Goal: Task Accomplishment & Management: Use online tool/utility

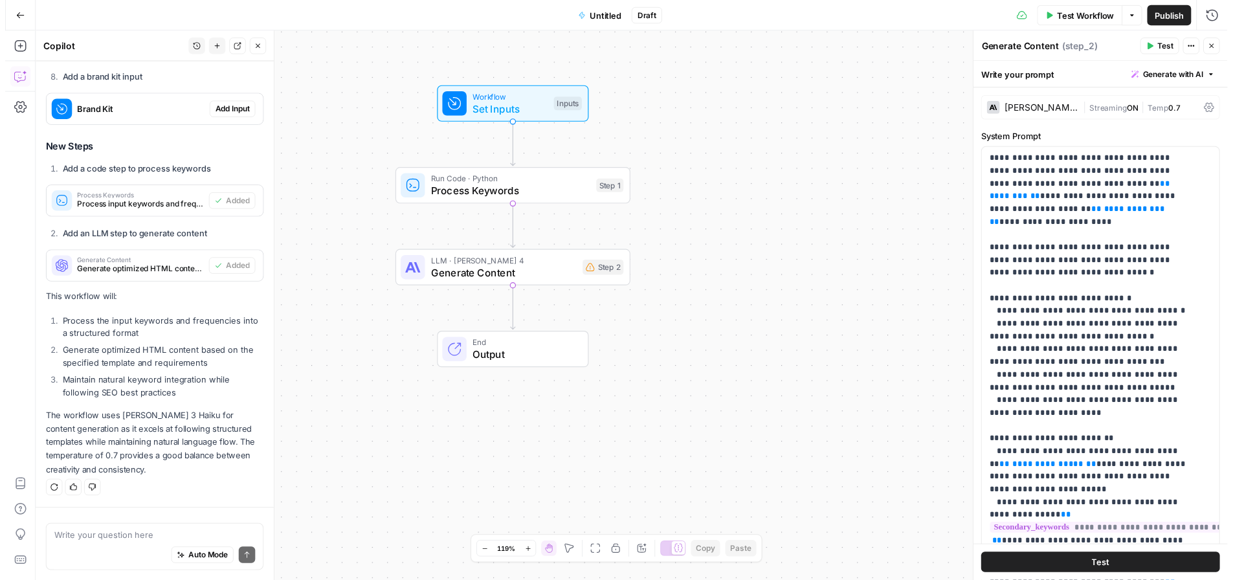
scroll to position [3049, 0]
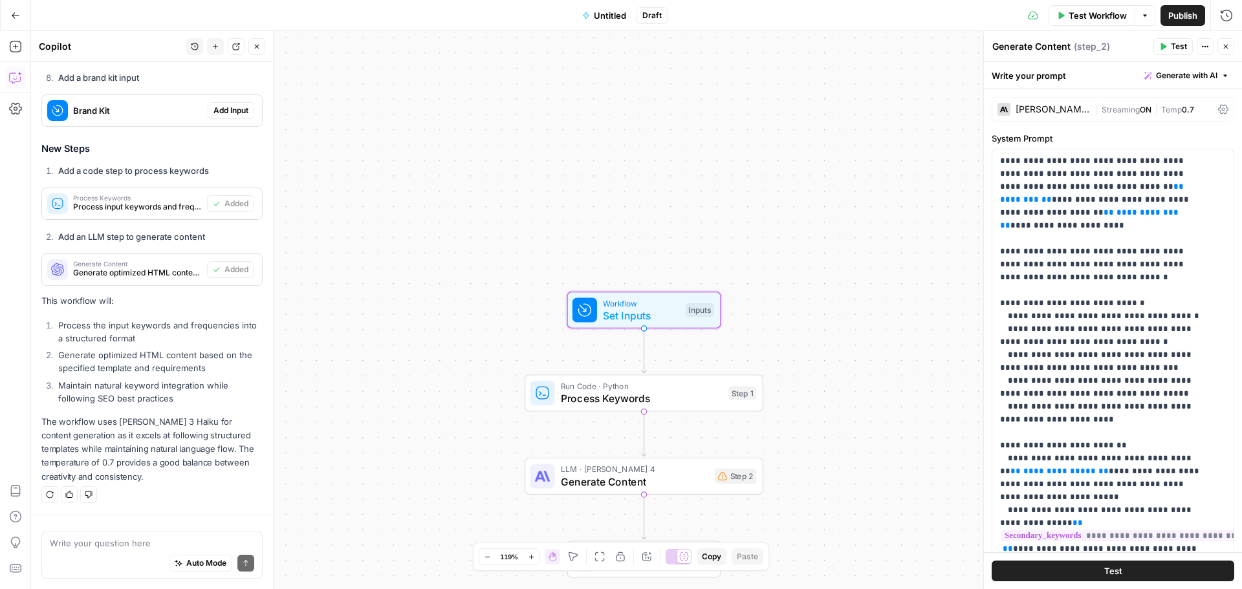
click at [223, 109] on span "Add Input" at bounding box center [231, 111] width 35 height 12
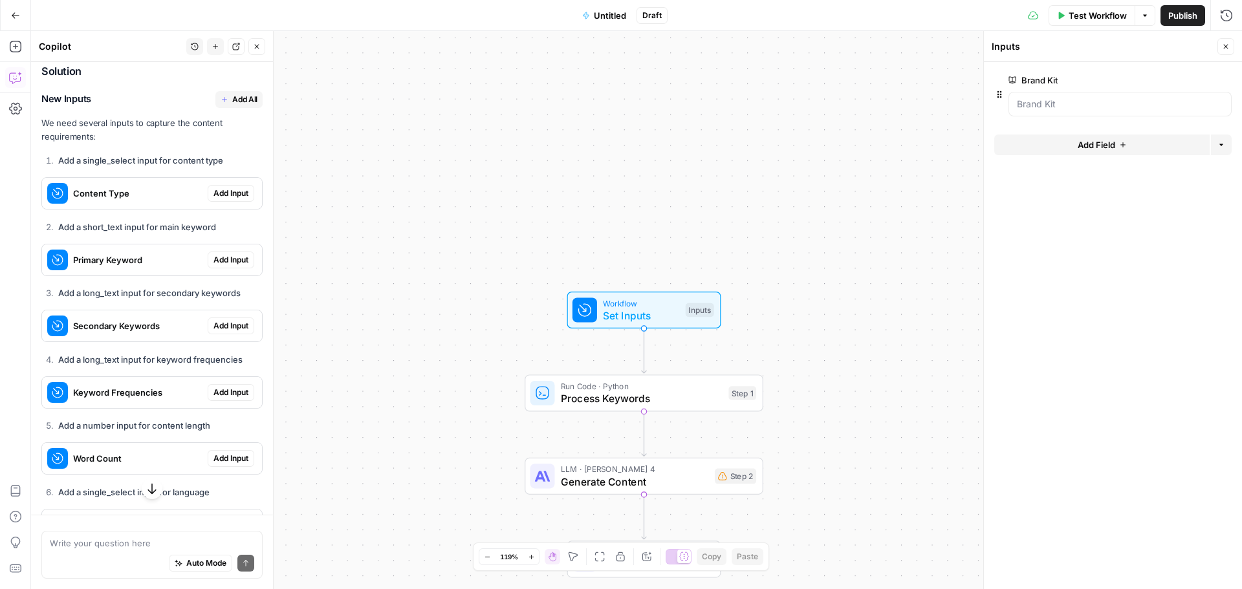
scroll to position [2402, 0]
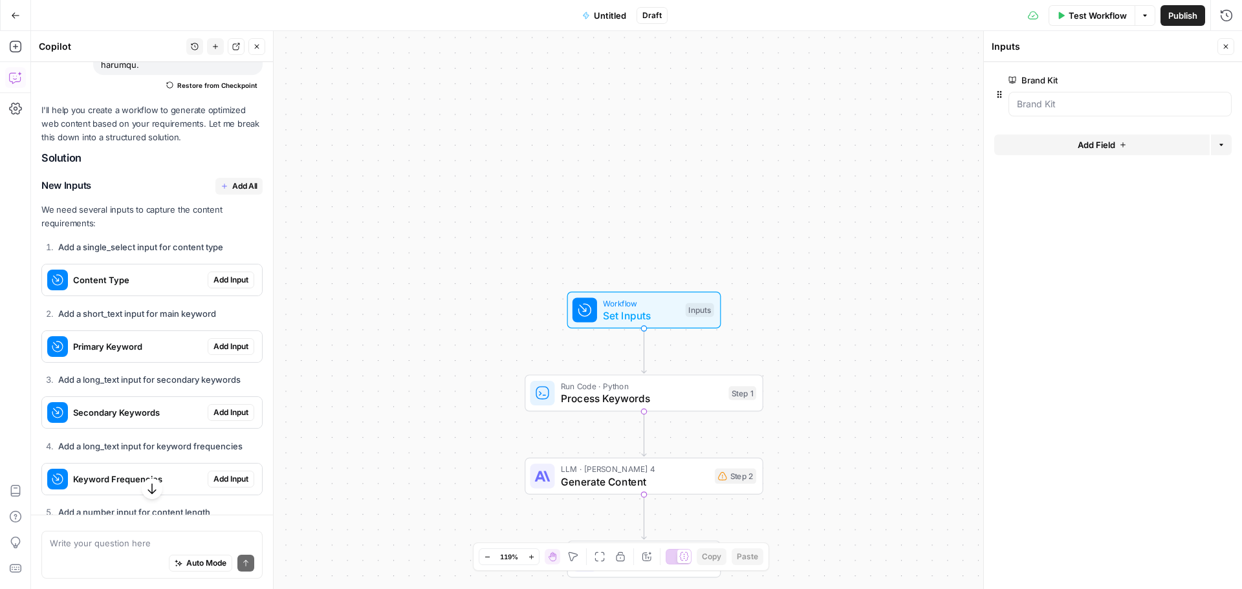
click at [232, 192] on span "Add All" at bounding box center [244, 187] width 25 height 12
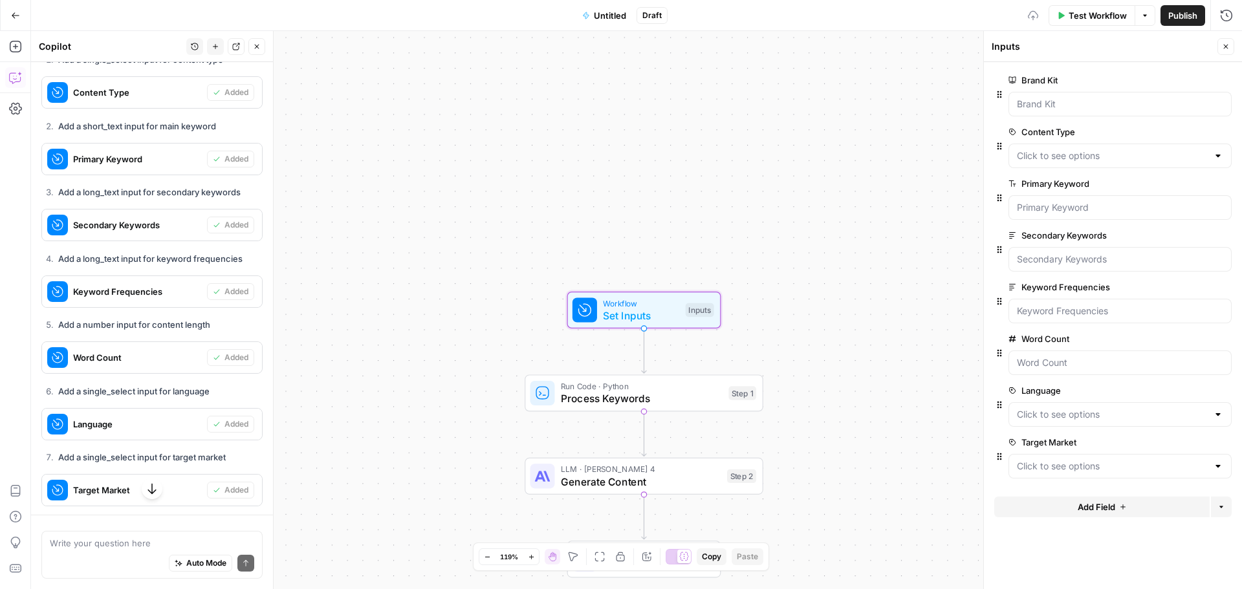
scroll to position [2790, 0]
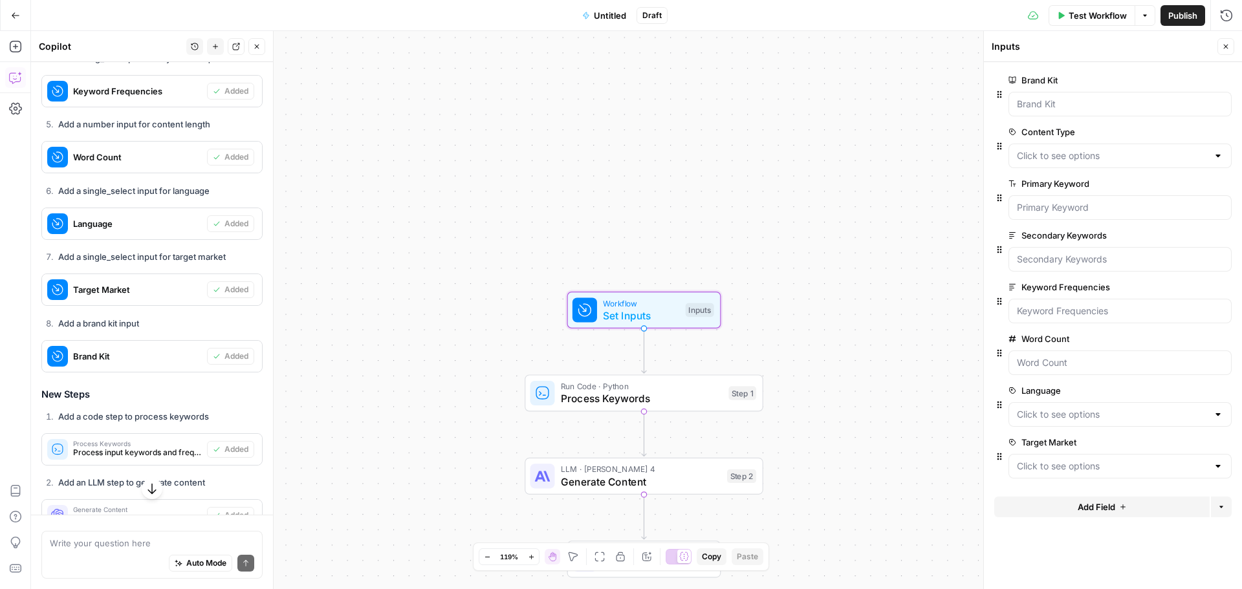
click at [82, 362] on div "Brand Kit" at bounding box center [124, 356] width 165 height 31
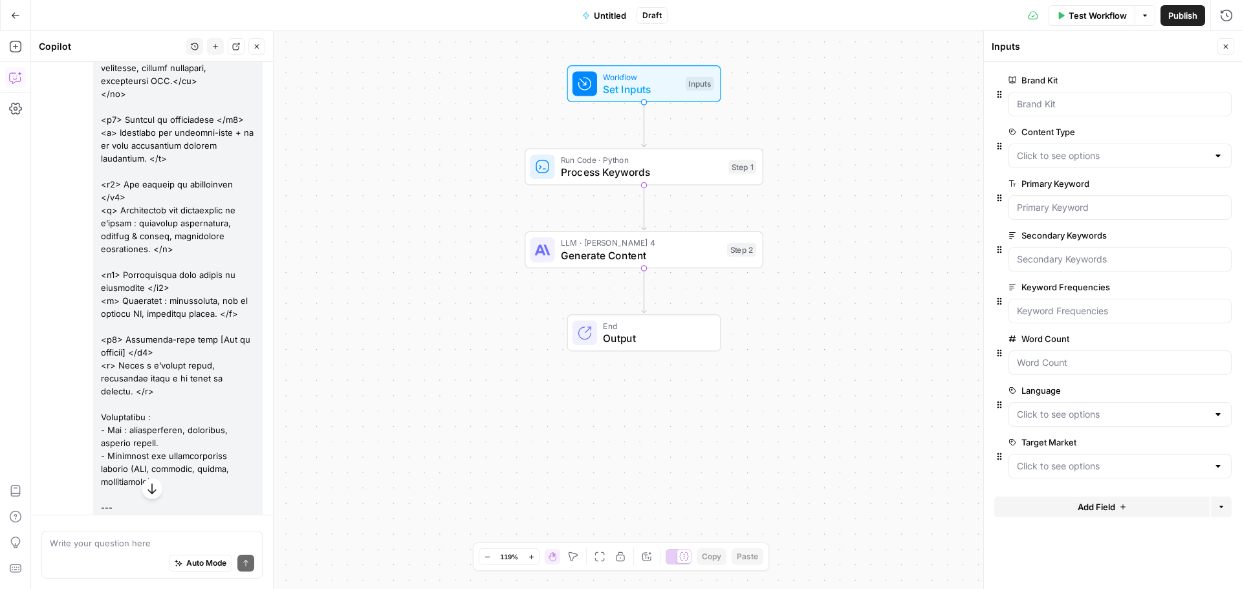
scroll to position [1302, 0]
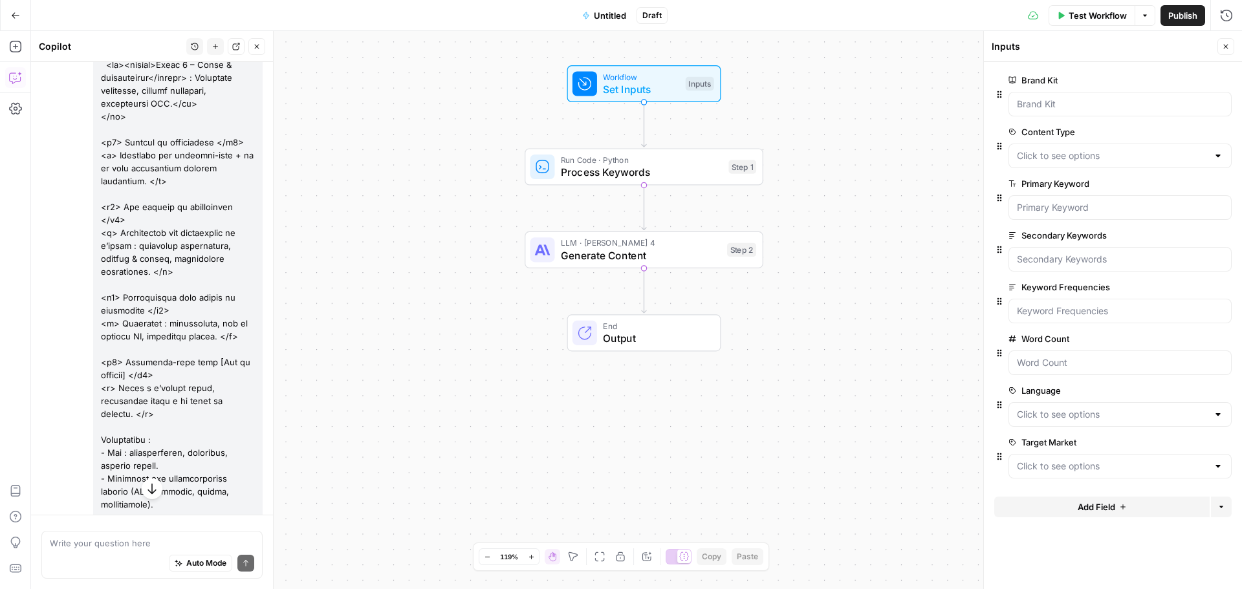
click at [610, 20] on span "Untitled" at bounding box center [610, 15] width 32 height 13
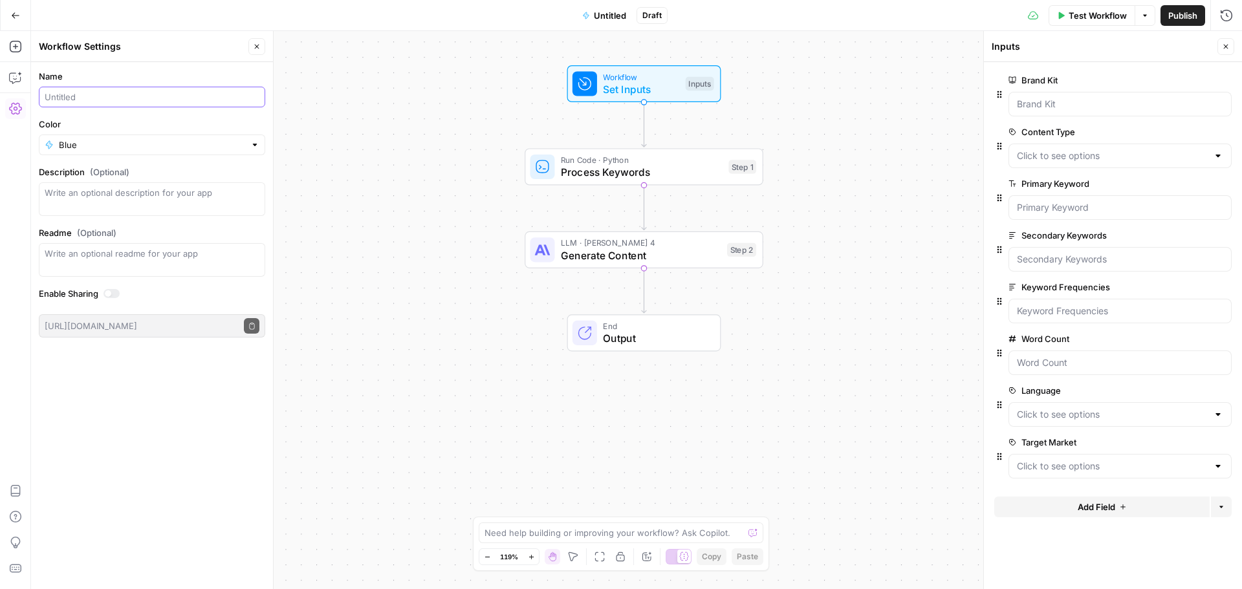
click at [134, 100] on input "Name" at bounding box center [152, 97] width 215 height 13
type input "[Oltega] Création de contenus"
click at [213, 386] on div "Name [Oltega] Création de contenus Color Blue Description (Optional) Readme (Op…" at bounding box center [152, 325] width 242 height 527
click at [20, 12] on button "Go Back" at bounding box center [15, 15] width 23 height 23
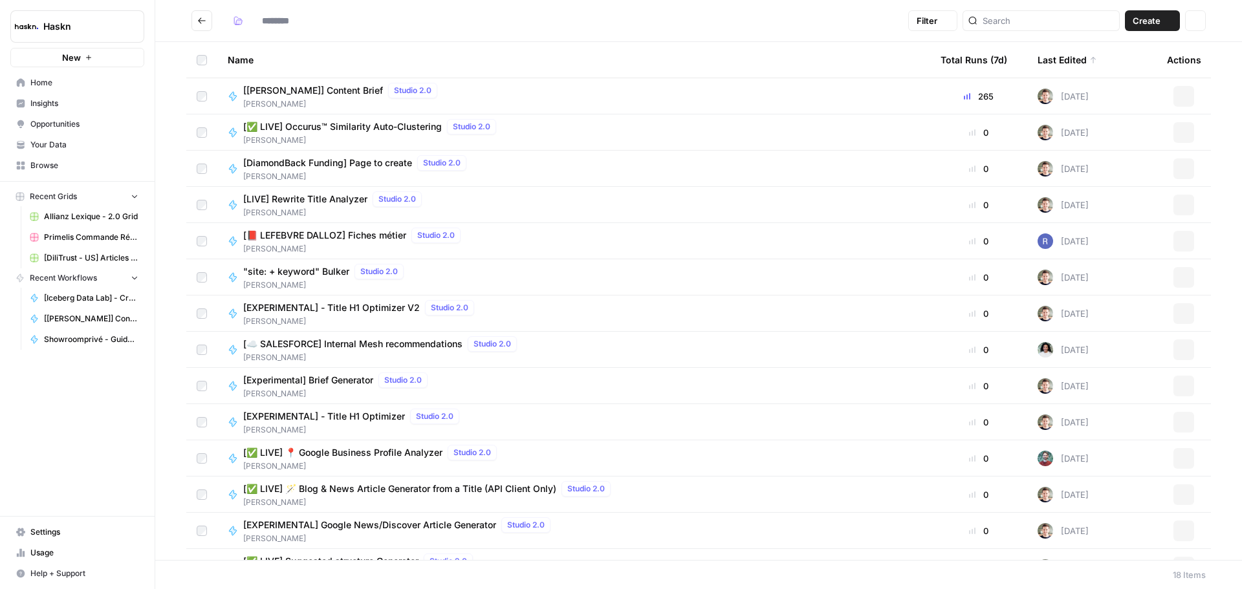
type input "*******"
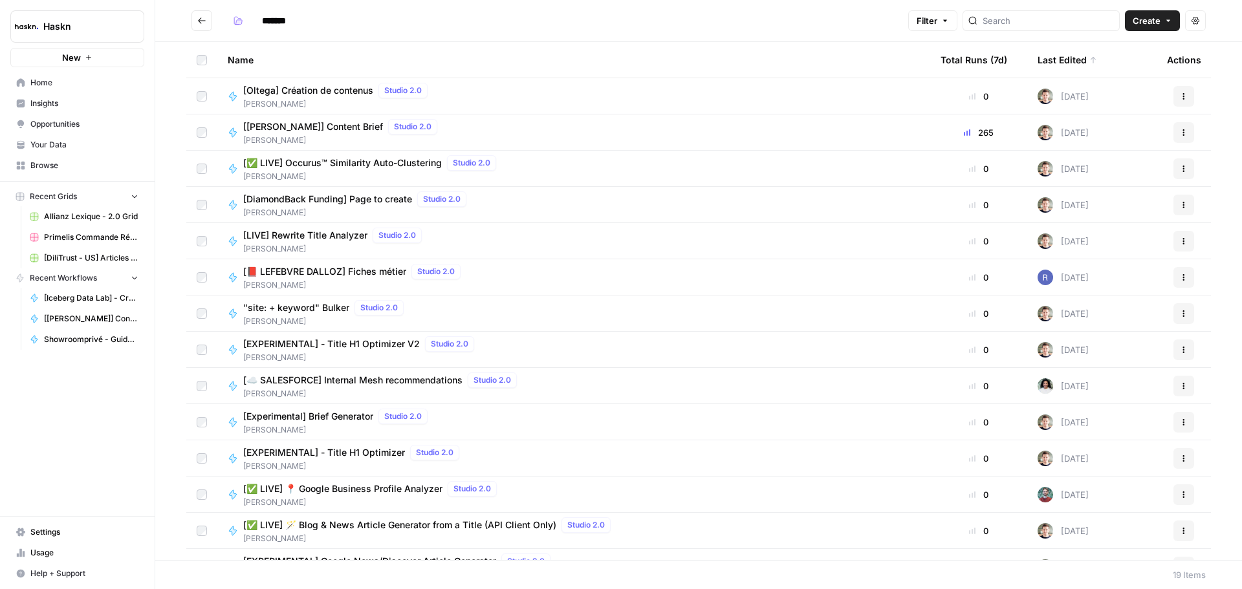
click at [59, 143] on span "Your Data" at bounding box center [84, 145] width 108 height 12
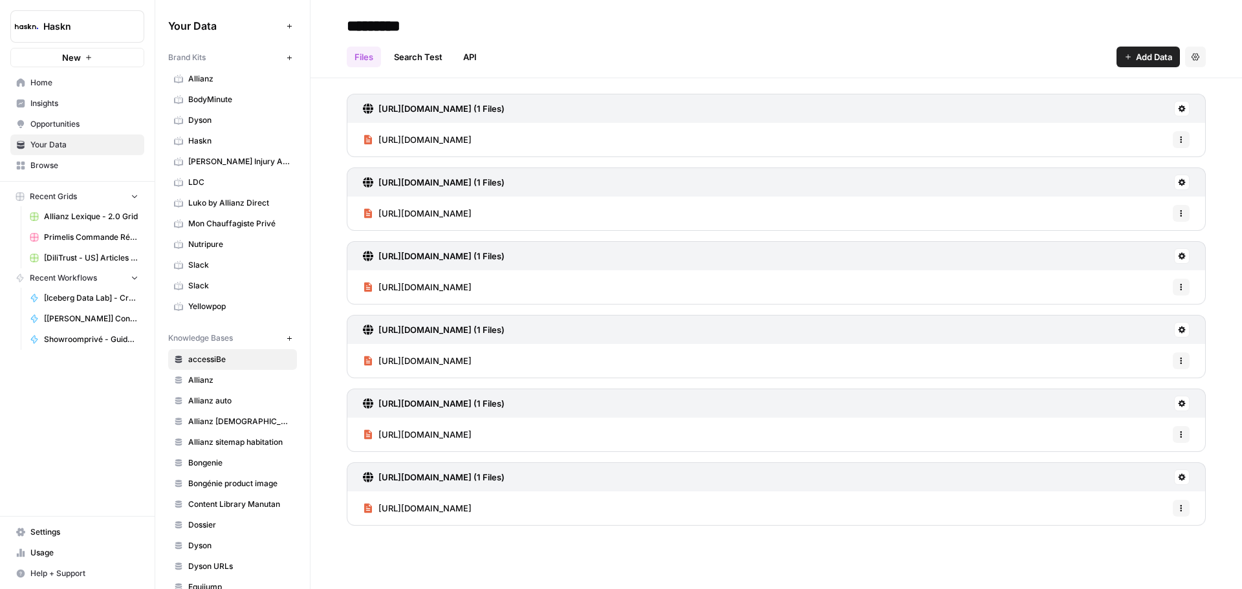
click at [183, 82] on link "Allianz" at bounding box center [232, 79] width 129 height 21
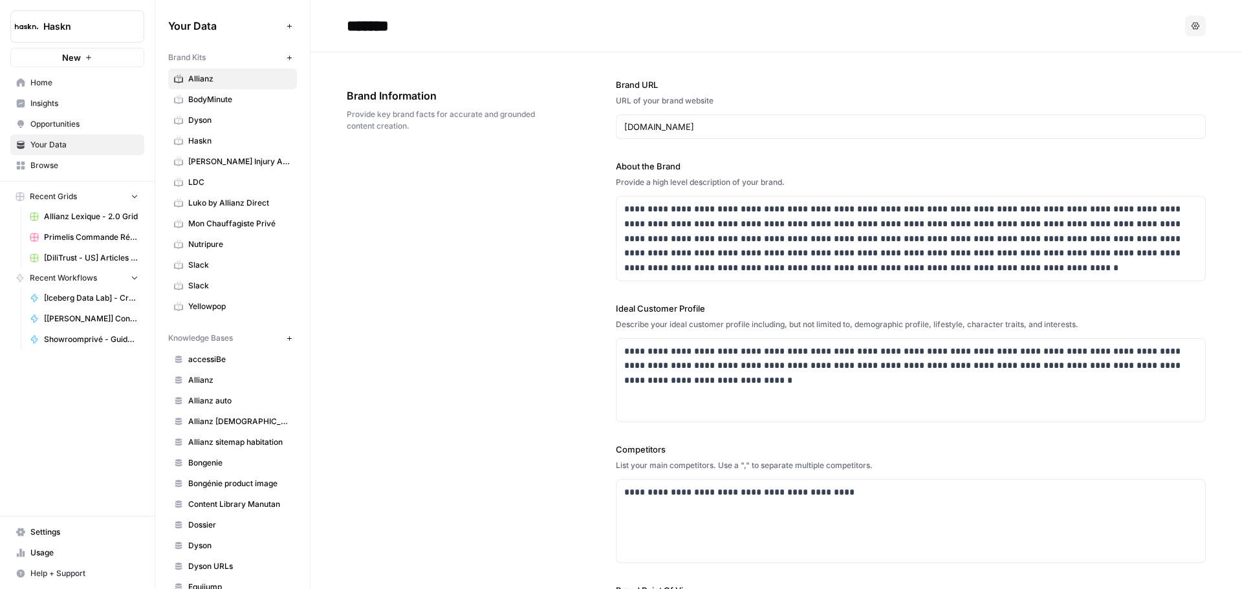
click at [236, 96] on span "BodyMinute" at bounding box center [239, 100] width 103 height 12
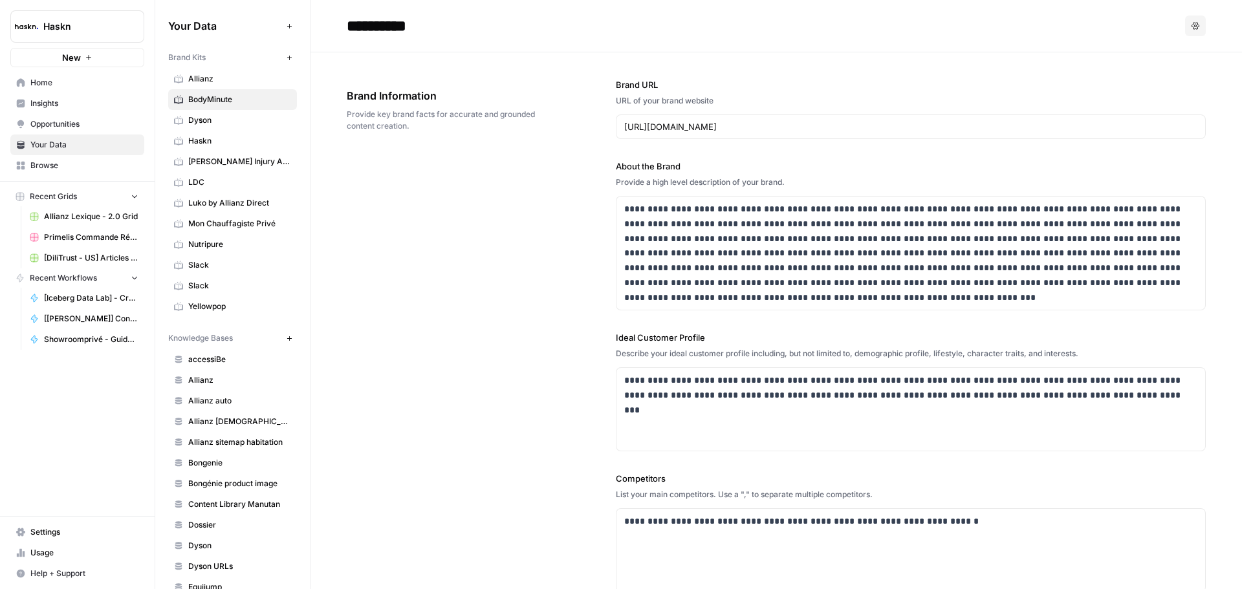
click at [237, 75] on span "Allianz" at bounding box center [239, 79] width 103 height 12
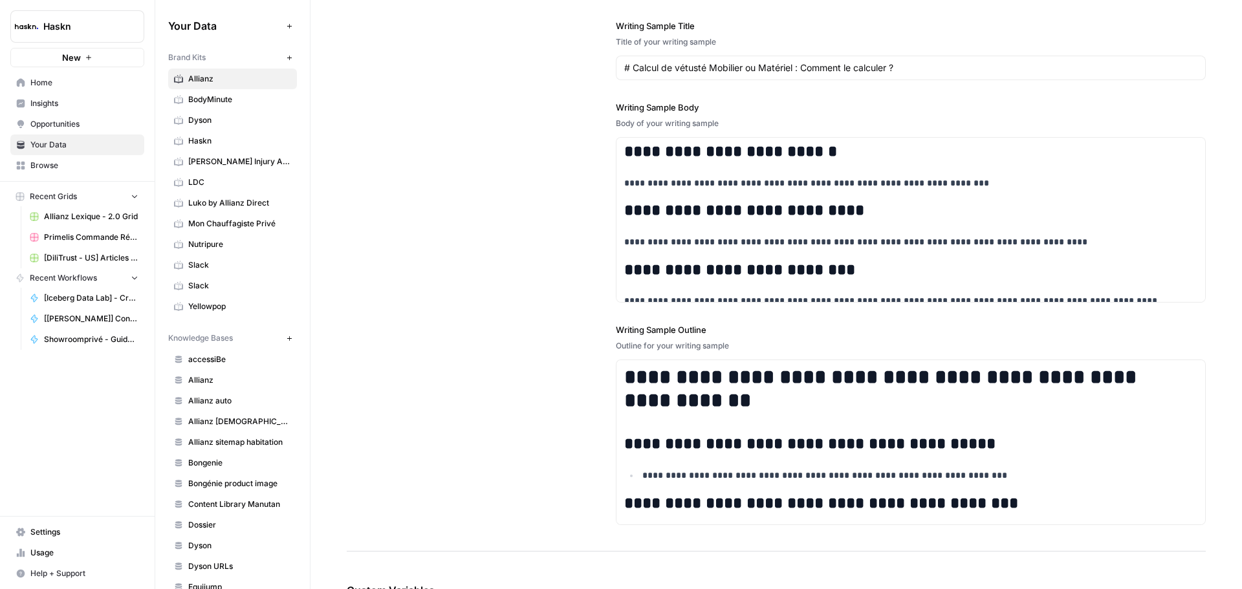
scroll to position [1577, 0]
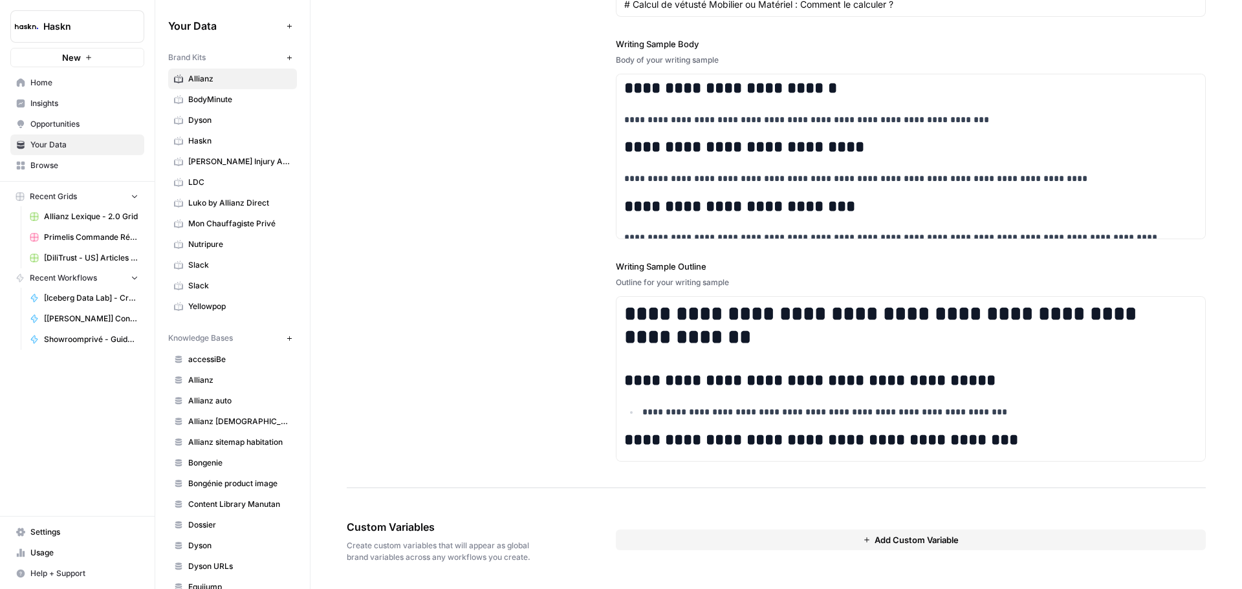
drag, startPoint x: 525, startPoint y: 413, endPoint x: 595, endPoint y: 242, distance: 185.4
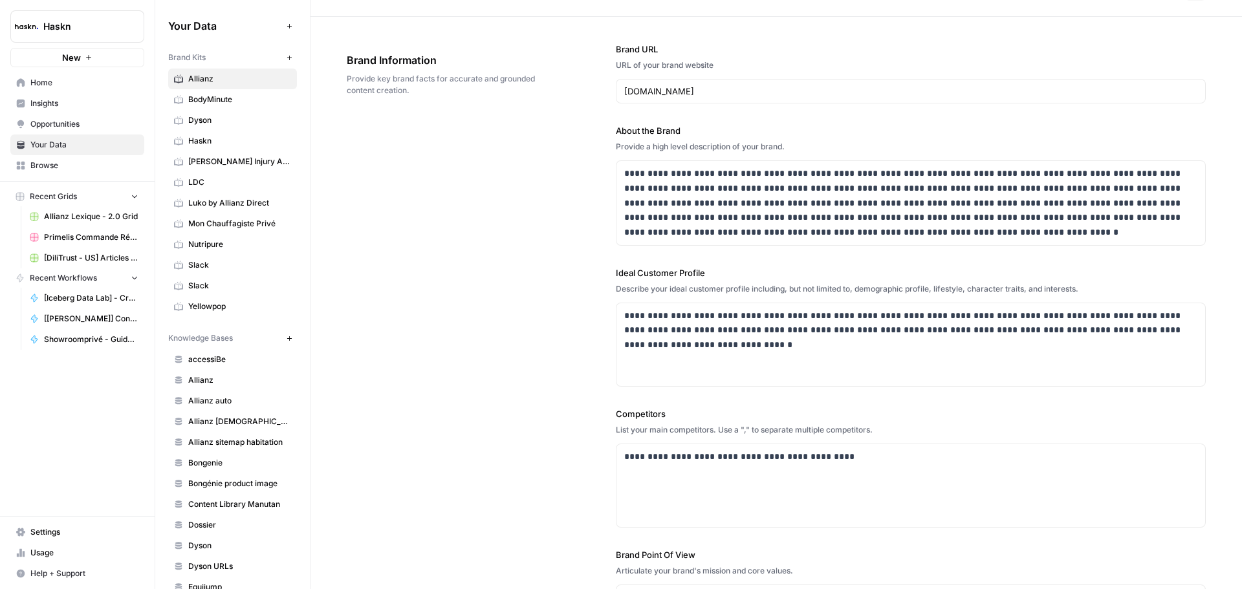
scroll to position [65, 0]
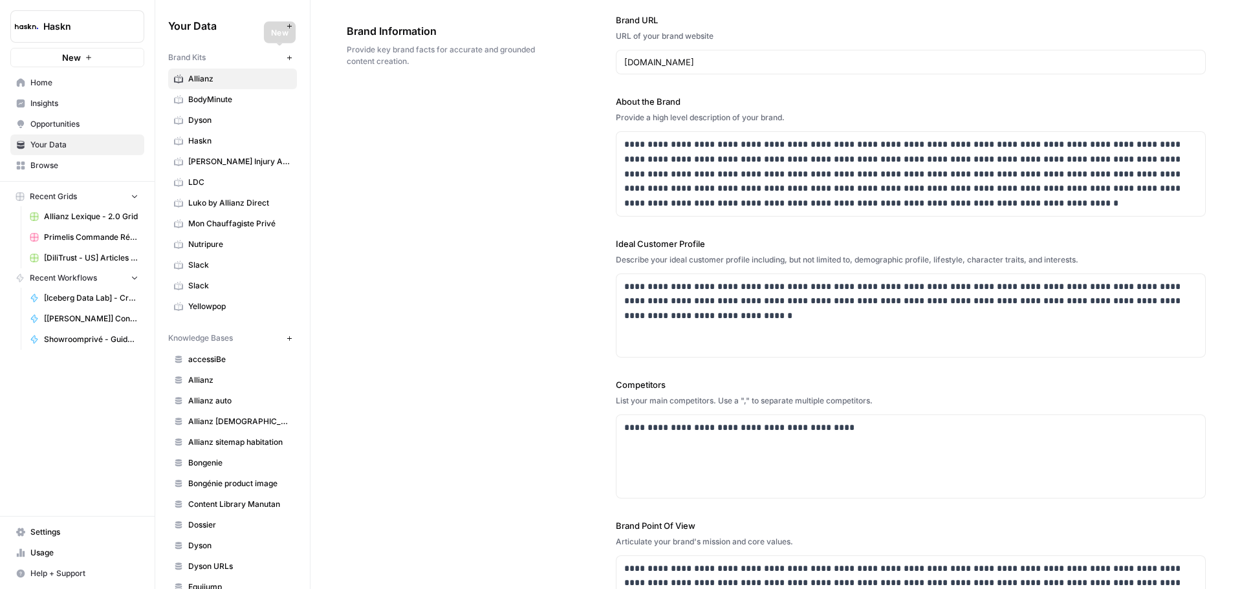
click at [286, 57] on icon "button" at bounding box center [289, 57] width 7 height 7
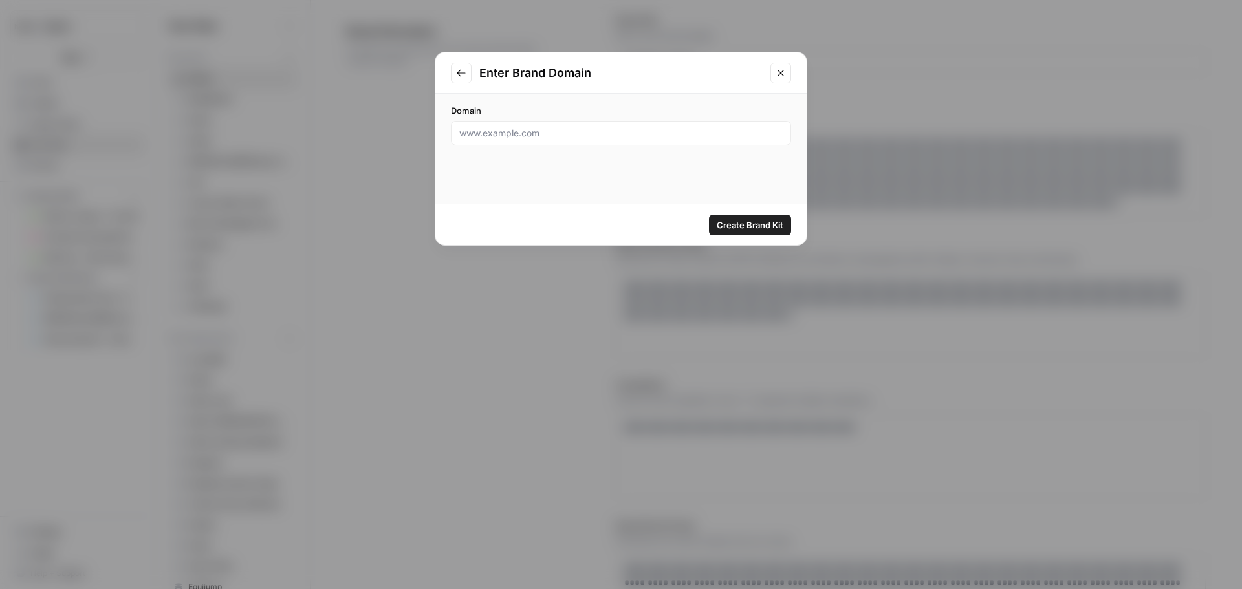
click at [540, 142] on div at bounding box center [621, 133] width 340 height 25
paste input "[URL][DOMAIN_NAME]"
type input "[URL][DOMAIN_NAME]"
click at [771, 231] on span "Create Brand Kit" at bounding box center [750, 225] width 67 height 13
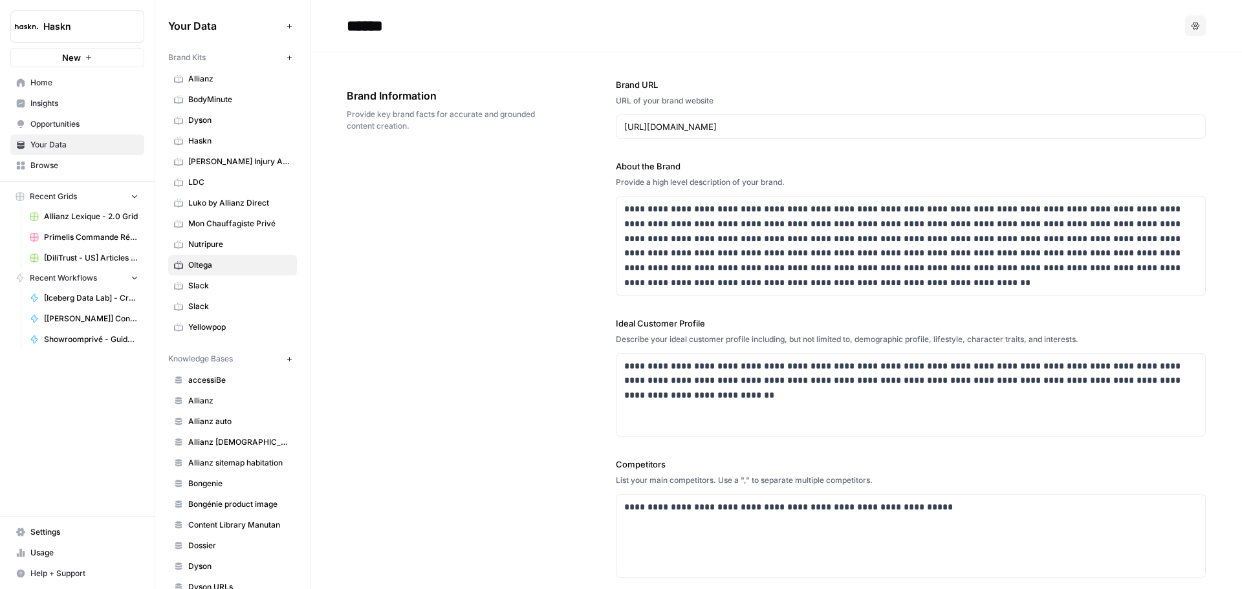
click at [54, 90] on link "Home" at bounding box center [77, 82] width 134 height 21
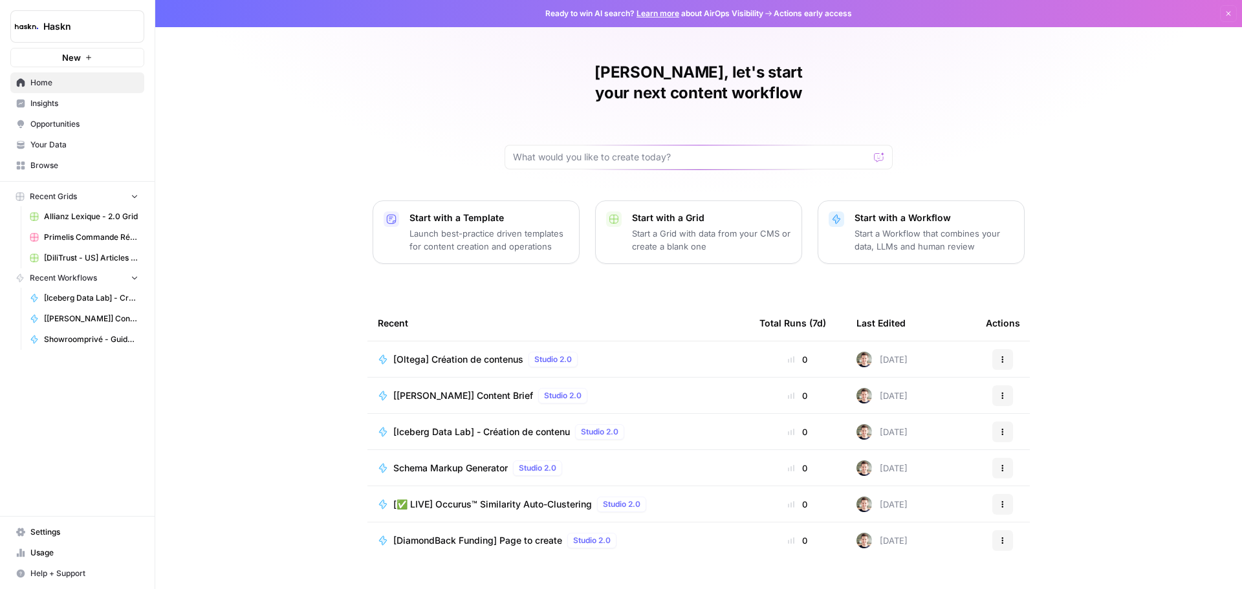
click at [470, 342] on td "[Oltega] Création de contenus Studio 2.0" at bounding box center [559, 360] width 382 height 36
click at [475, 353] on span "[Oltega] Création de contenus" at bounding box center [458, 359] width 130 height 13
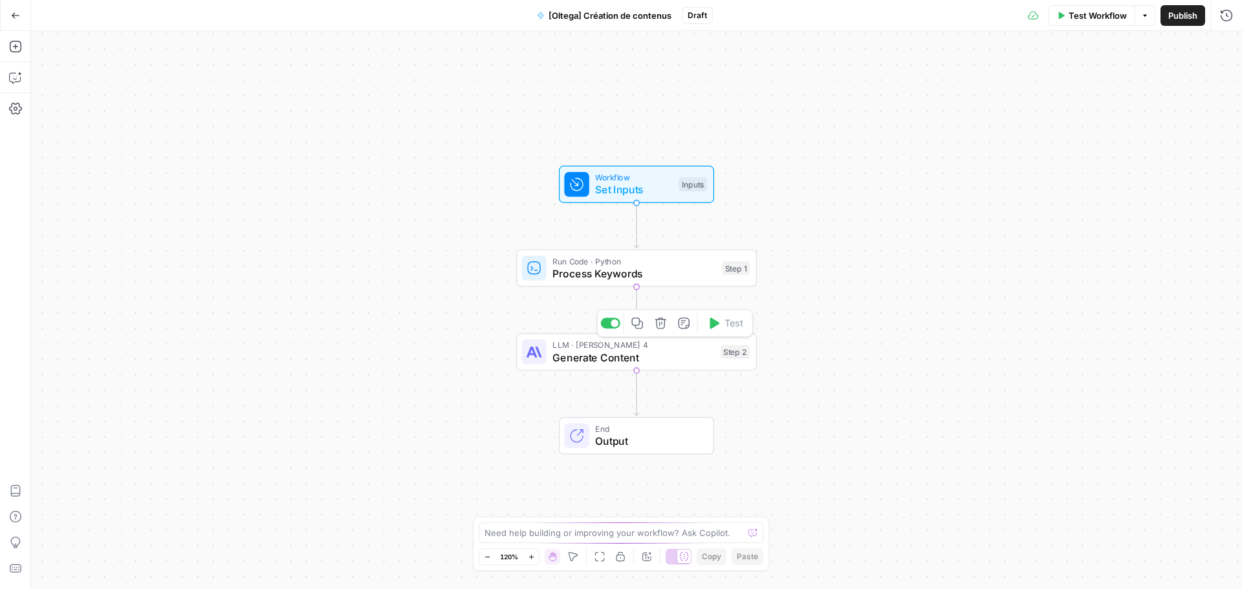
click at [593, 370] on div "LLM · [PERSON_NAME] 4 Generate Content Step 2 Copy step Delete step Add Note Te…" at bounding box center [636, 353] width 241 height 38
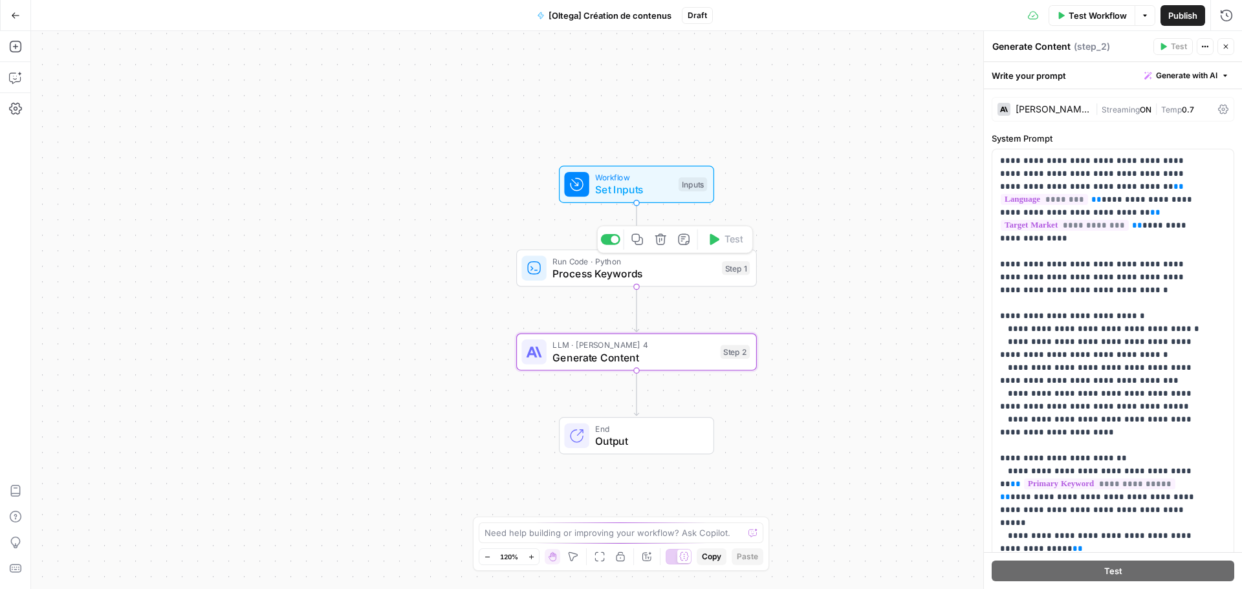
click at [585, 275] on span "Process Keywords" at bounding box center [634, 274] width 163 height 16
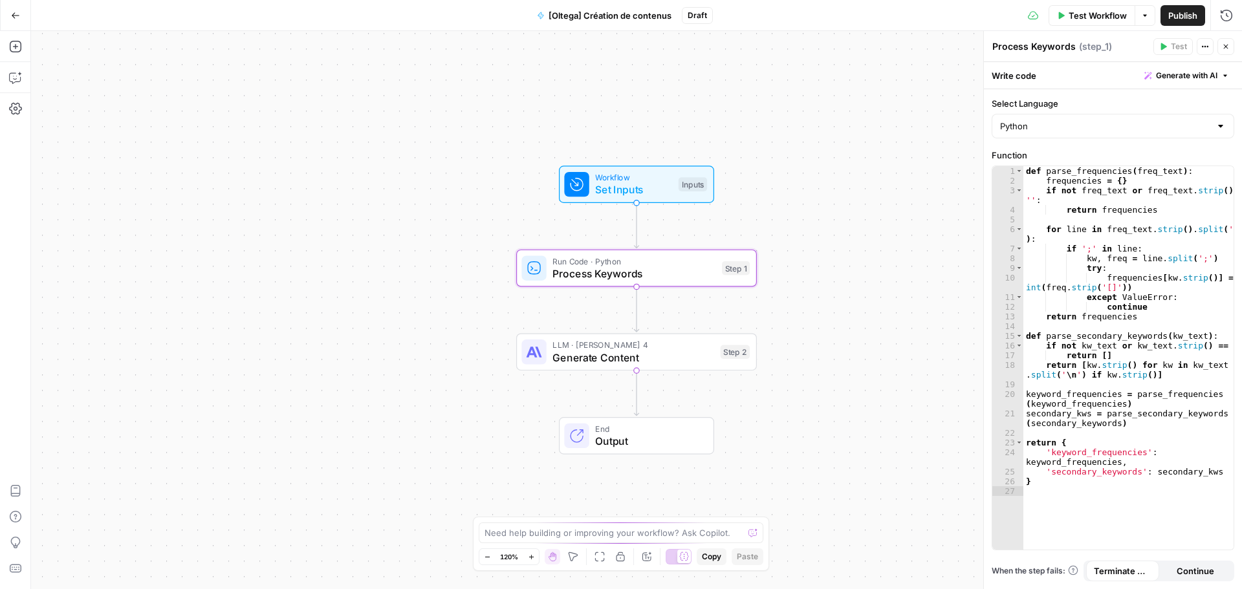
click at [596, 208] on div "Workflow Set Inputs Inputs Run Code · Python Process Keywords Step 1 LLM · [PER…" at bounding box center [636, 310] width 1211 height 558
click at [993, 17] on span "Test Workflow" at bounding box center [1098, 15] width 58 height 13
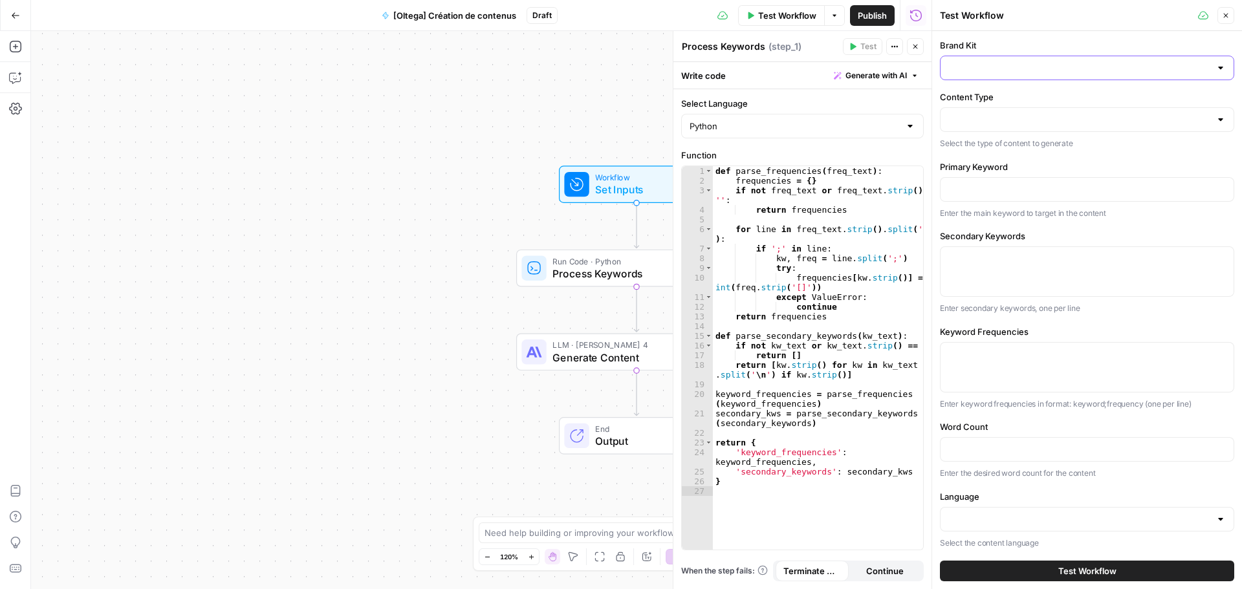
click at [993, 69] on input "Brand Kit" at bounding box center [1080, 67] width 262 height 13
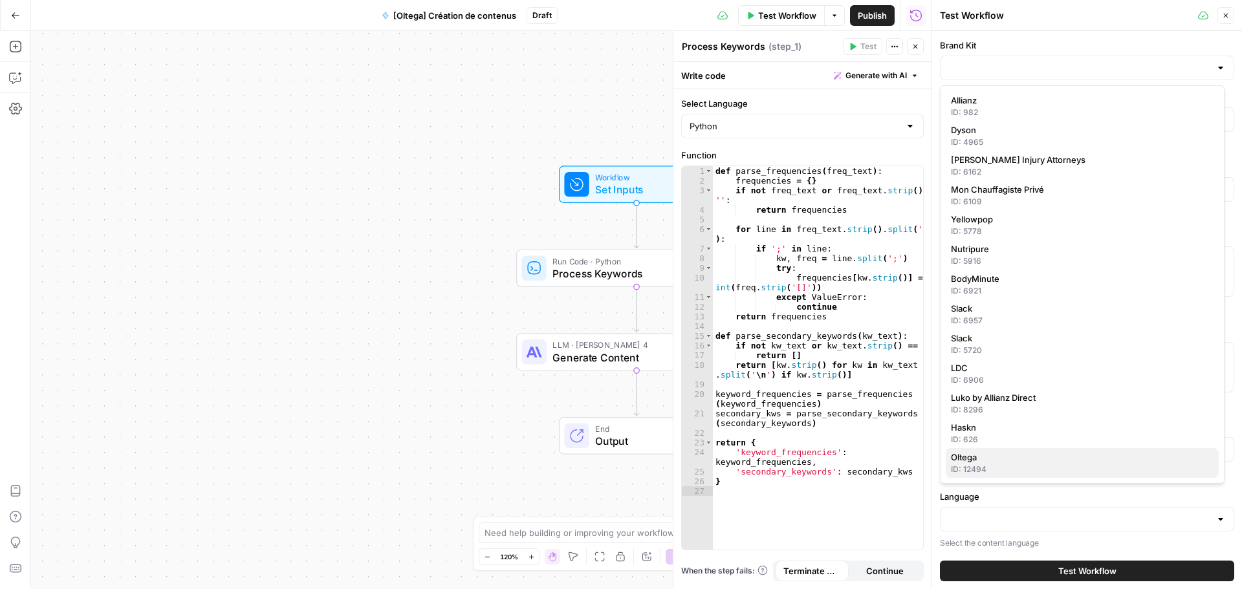
click at [982, 468] on div "ID: 12494" at bounding box center [1082, 470] width 263 height 12
type input "Oltega"
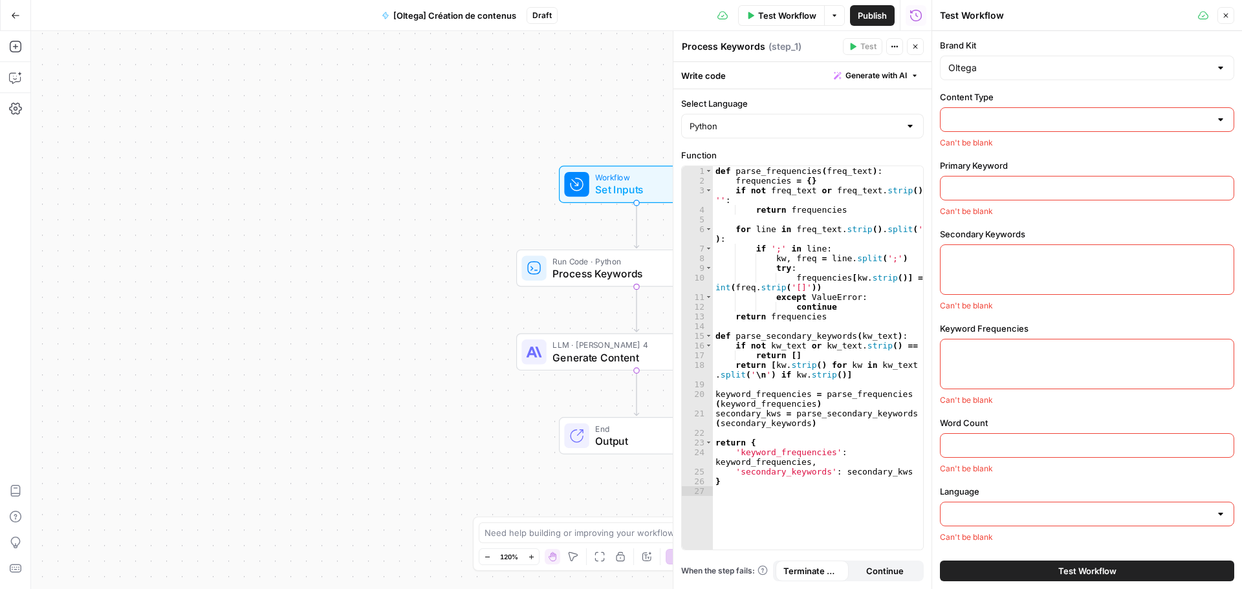
click at [993, 126] on div at bounding box center [1087, 119] width 294 height 25
click at [993, 152] on span "Service Page" at bounding box center [1080, 152] width 258 height 13
type input "Service Page"
click at [993, 184] on input "Primary Keyword" at bounding box center [1088, 189] width 278 height 13
type input "agence crm"
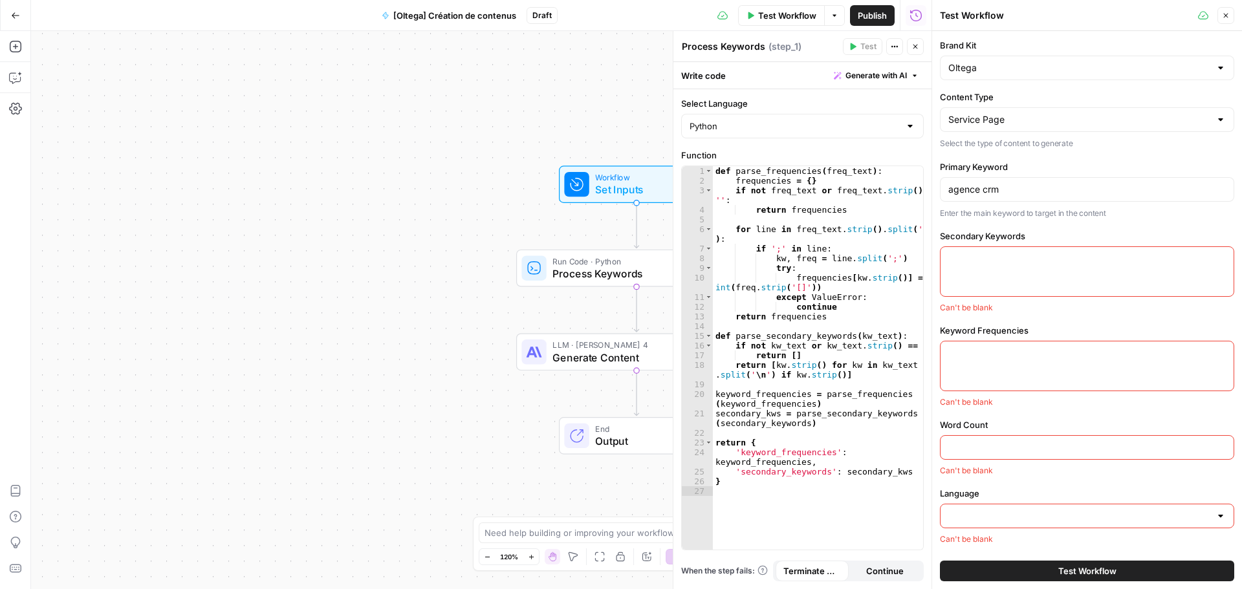
click at [967, 256] on textarea "Secondary Keywords" at bounding box center [1088, 258] width 278 height 13
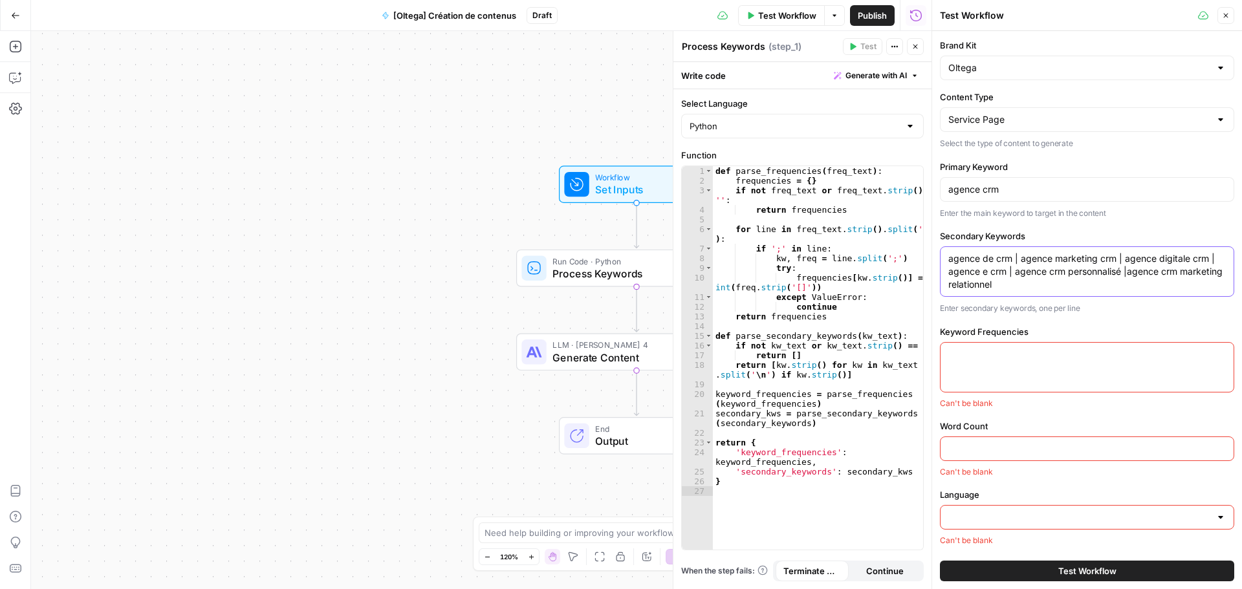
type textarea "agence de crm | agence marketing crm | agence digitale crm | agence e crm | age…"
click at [993, 361] on div at bounding box center [1087, 367] width 294 height 50
type textarea "zefzef"
drag, startPoint x: 1063, startPoint y: 358, endPoint x: 928, endPoint y: 358, distance: 135.2
click at [932, 358] on div "Test Workflow Close Brand Kit Oltega Content Type Service Page Select the type …" at bounding box center [1087, 294] width 311 height 589
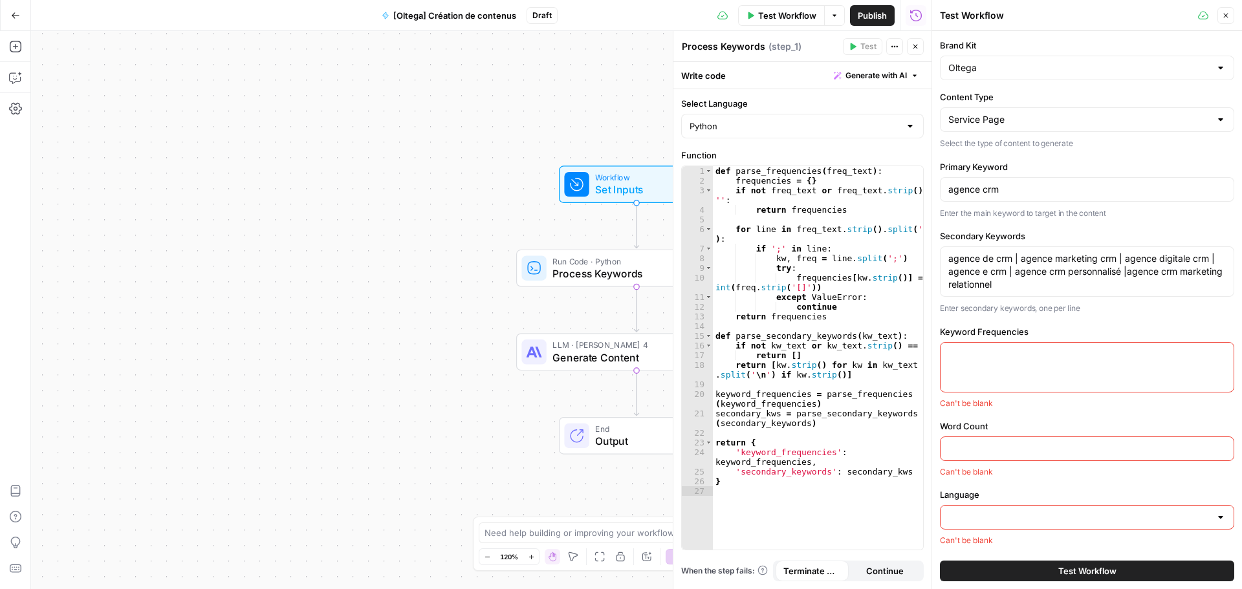
click at [993, 369] on div at bounding box center [1087, 367] width 294 height 50
paste textarea "lor;19 ipsumdolorsita;3 consecte;5 adipiscin;13 elitsed;1 doeiusmod;0 tempori;8…"
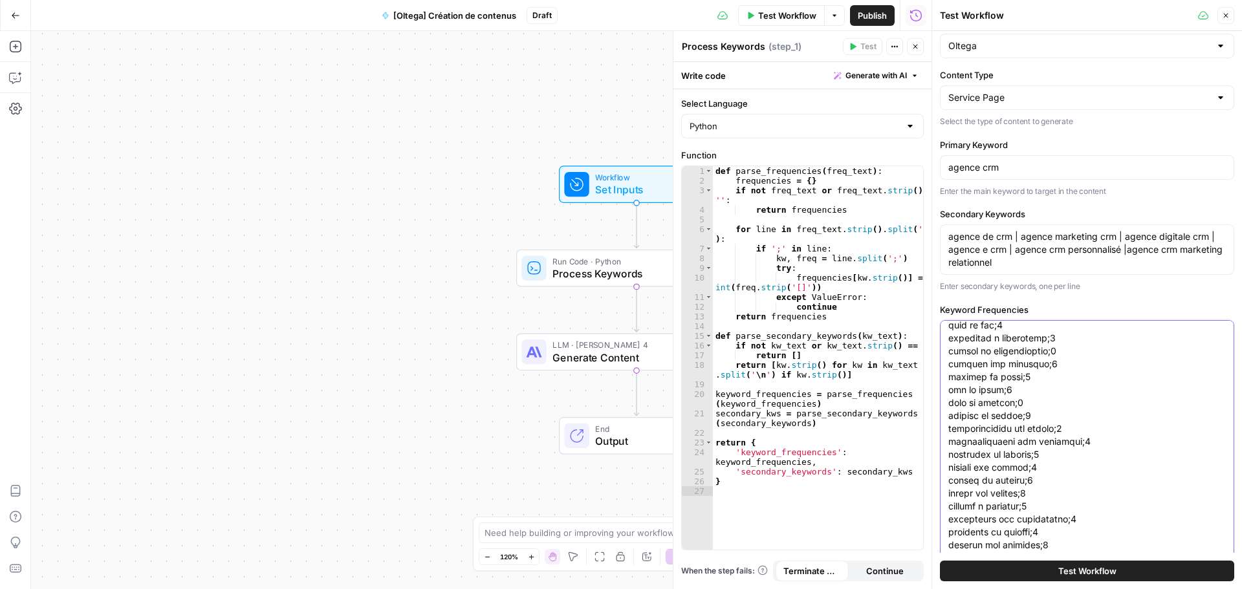
scroll to position [291, 0]
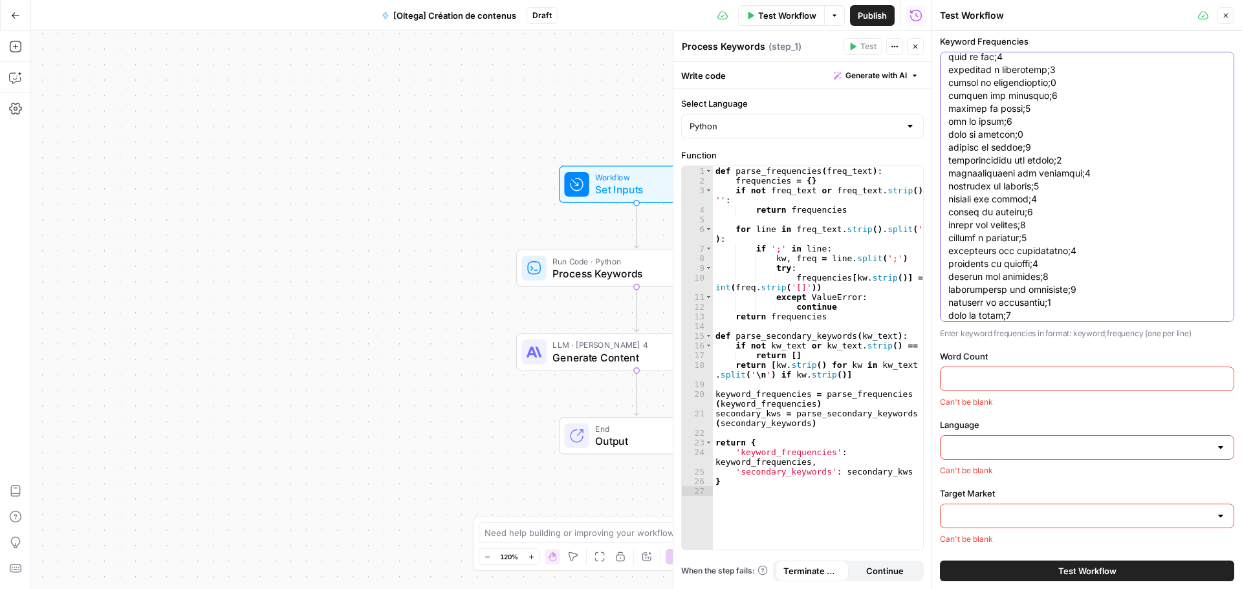
type textarea "lor;19 ipsumdolorsita;3 consecte;5 adipiscin;13 elitsed;1 doeiusmod;0 tempori;8…"
click at [993, 380] on input "Word Count" at bounding box center [1088, 379] width 278 height 13
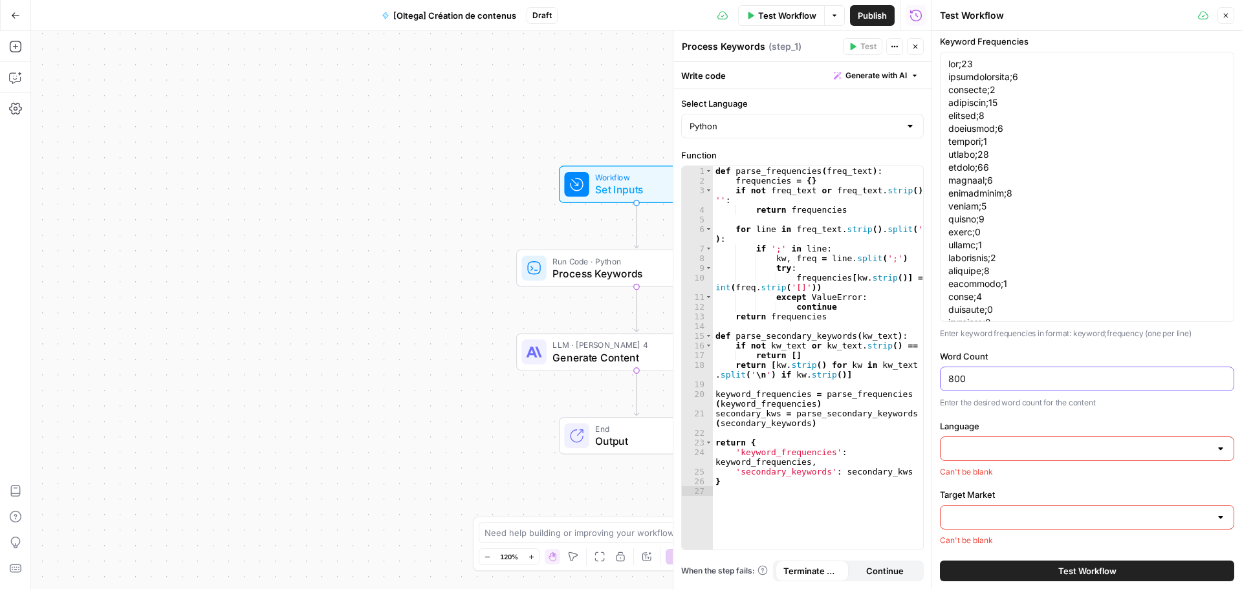
type input "800"
click at [993, 446] on input "Language" at bounding box center [1080, 449] width 262 height 13
click at [991, 477] on span "French" at bounding box center [1080, 481] width 258 height 13
type input "French"
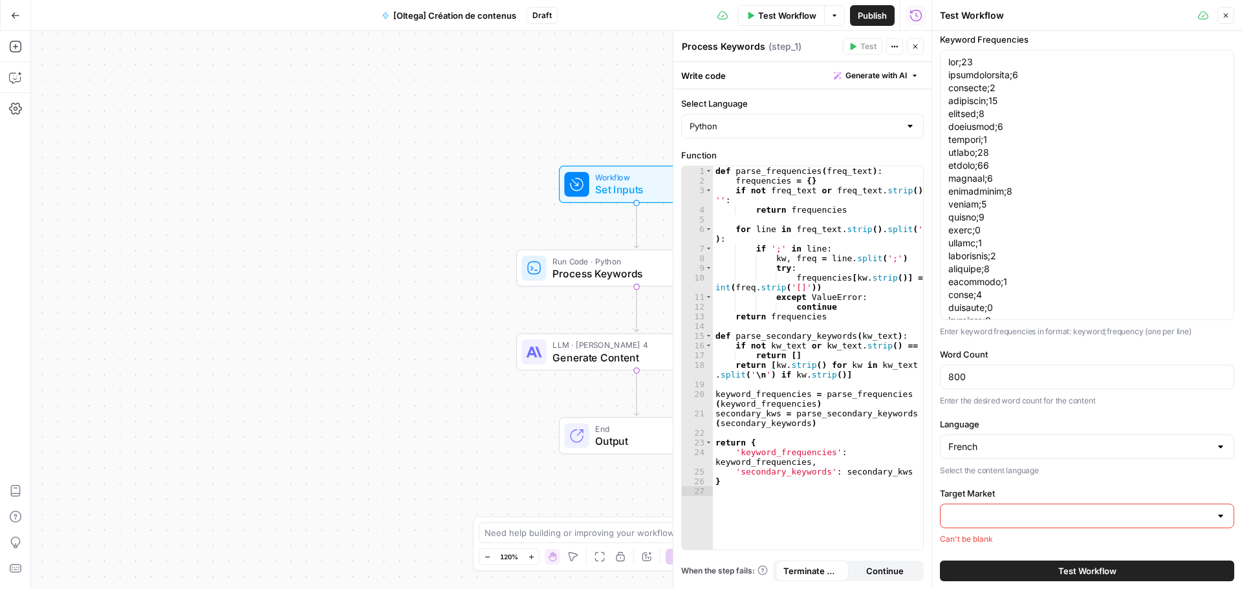
click at [993, 504] on div at bounding box center [1087, 516] width 294 height 25
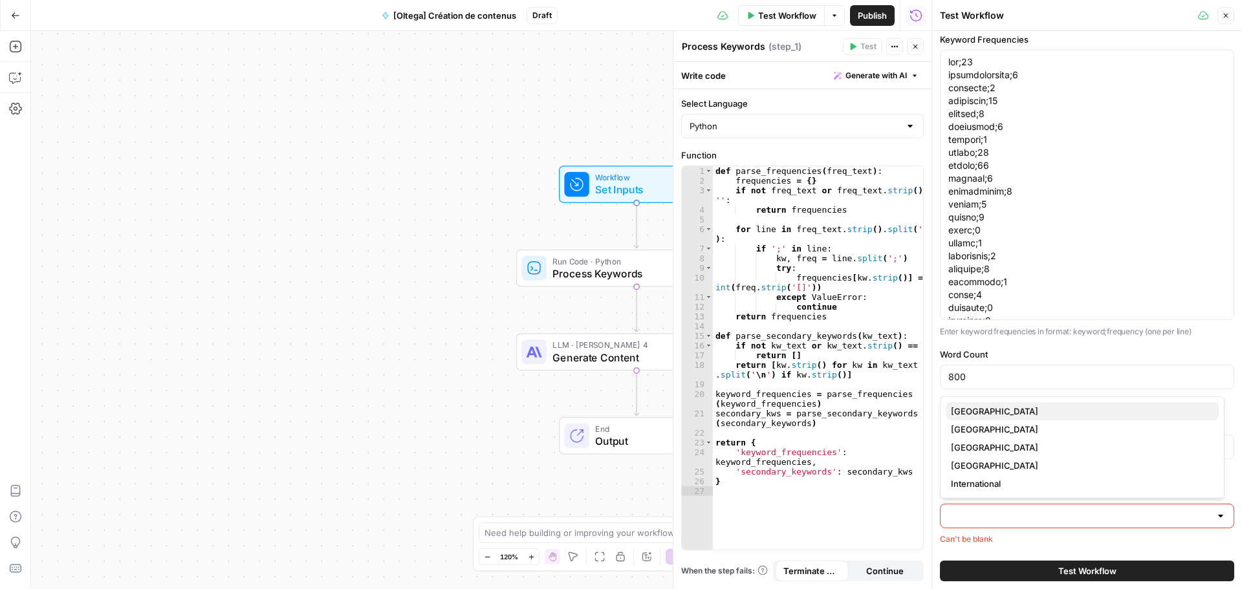
click at [989, 415] on span "[GEOGRAPHIC_DATA]" at bounding box center [1080, 411] width 258 height 13
type input "[GEOGRAPHIC_DATA]"
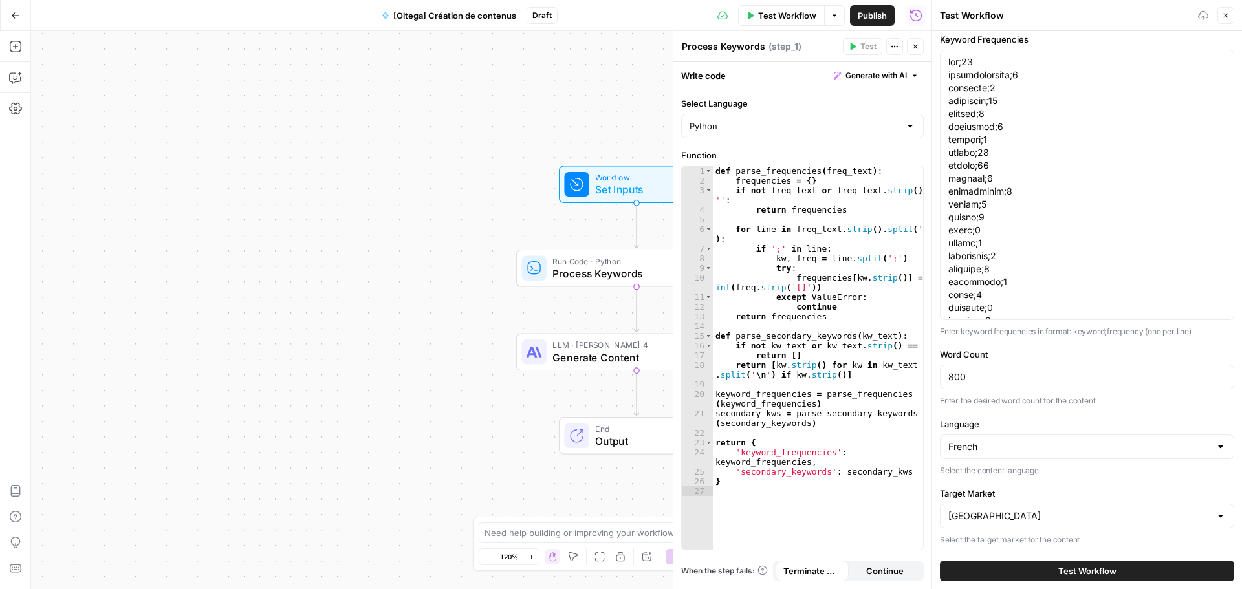
scroll to position [294, 0]
click at [993, 511] on button "Test Workflow" at bounding box center [1087, 571] width 294 height 21
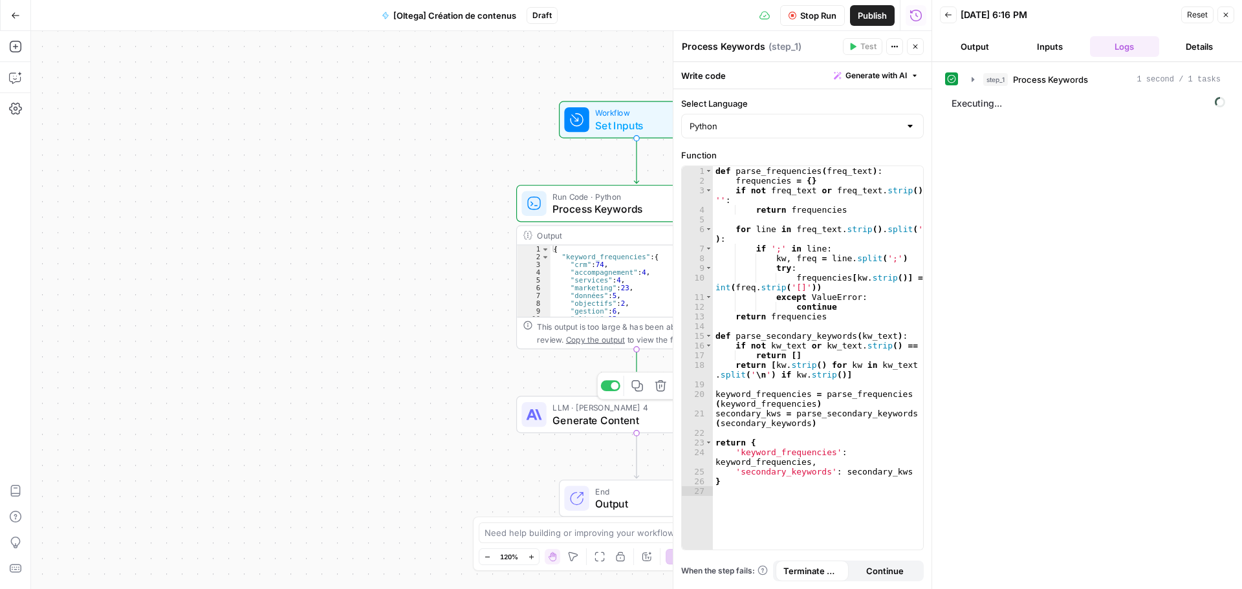
click at [582, 416] on span "Generate Content" at bounding box center [634, 421] width 162 height 16
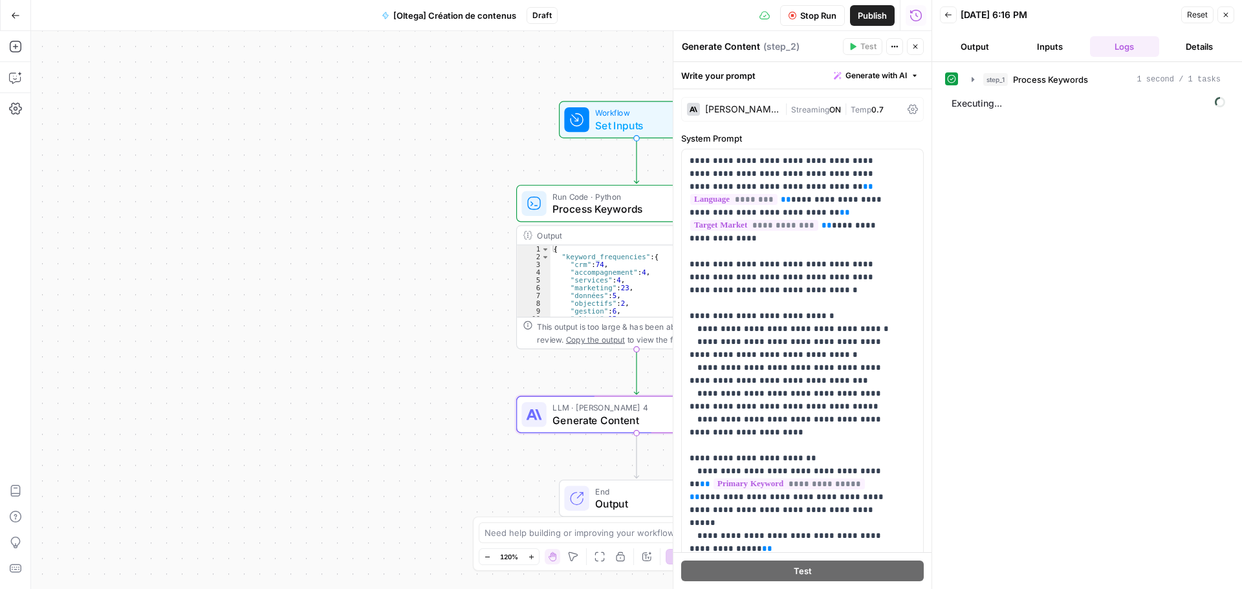
click at [767, 115] on div "[PERSON_NAME] 4" at bounding box center [733, 109] width 93 height 13
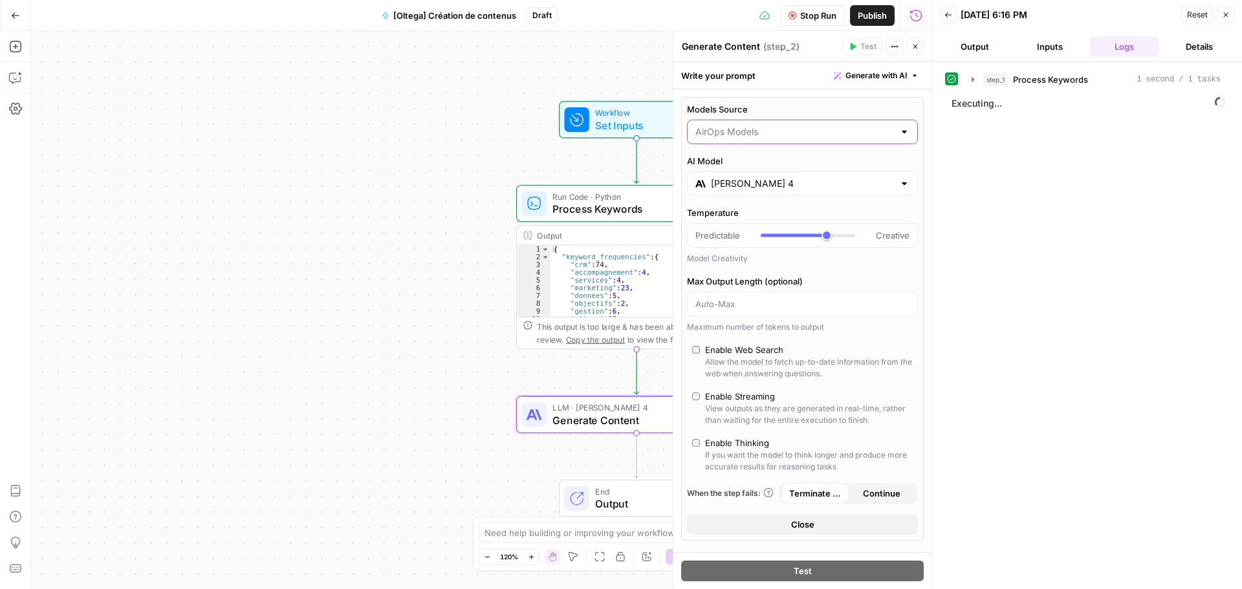
click at [762, 137] on input "Models Source" at bounding box center [795, 132] width 199 height 13
click at [749, 187] on span "My Models" at bounding box center [795, 182] width 194 height 13
type input "My Models"
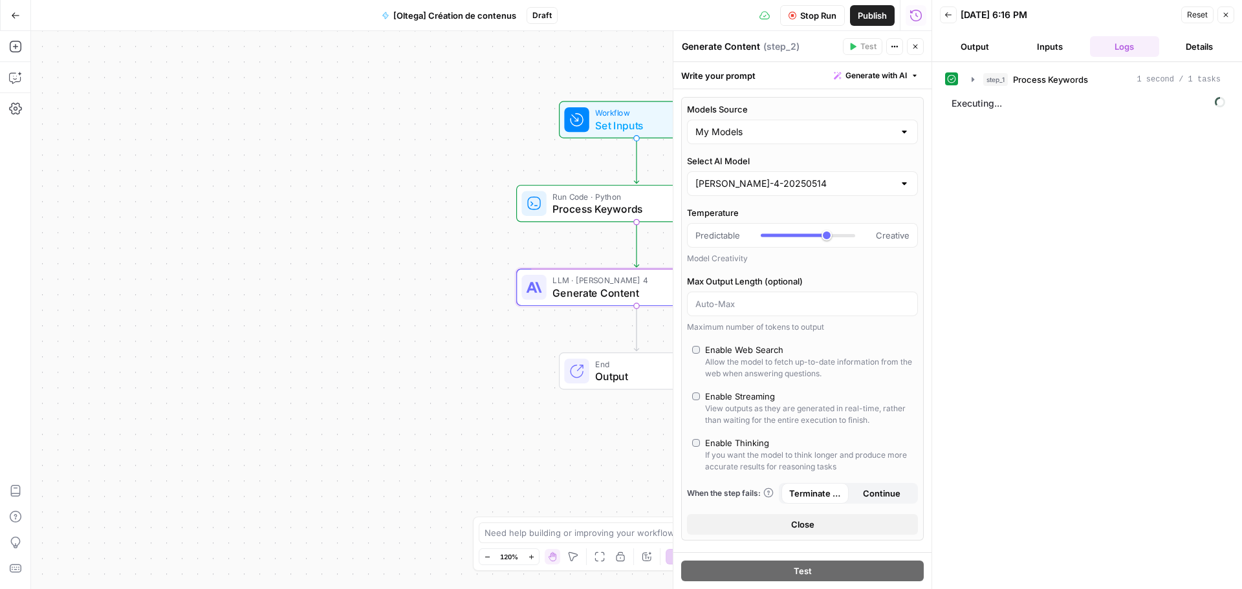
click at [562, 304] on div "LLM · [PERSON_NAME] 4 Generate Content Step 2 Copy step Delete step Add Note Te…" at bounding box center [636, 288] width 241 height 38
click at [976, 83] on icon "button" at bounding box center [973, 79] width 10 height 10
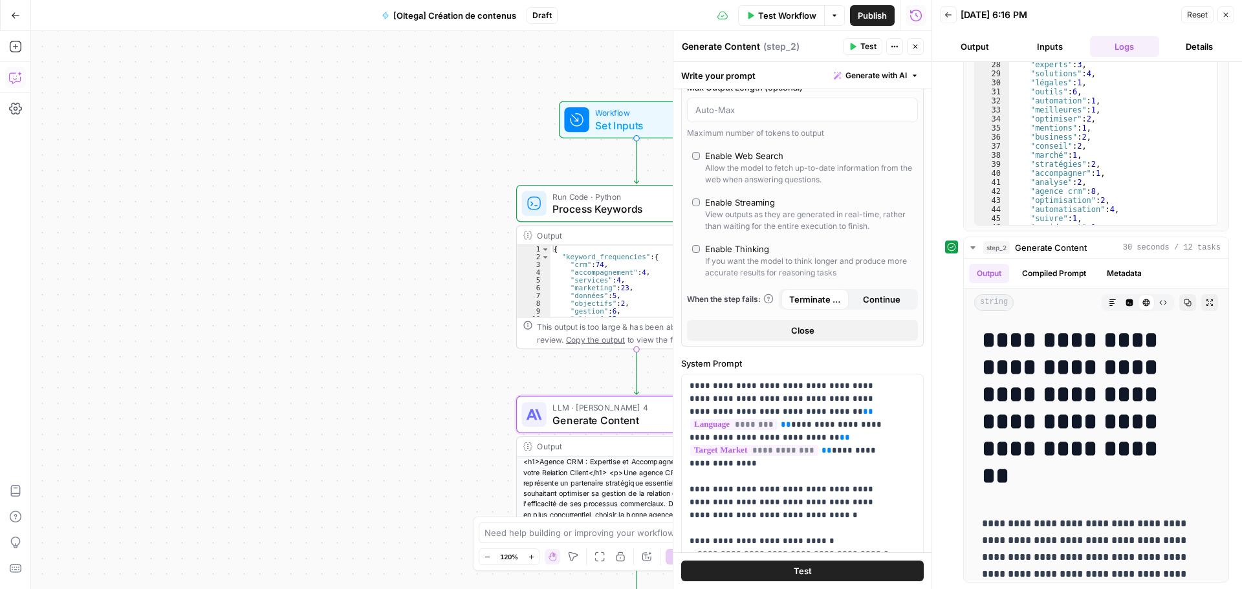
click at [23, 75] on button "Copilot" at bounding box center [15, 77] width 21 height 21
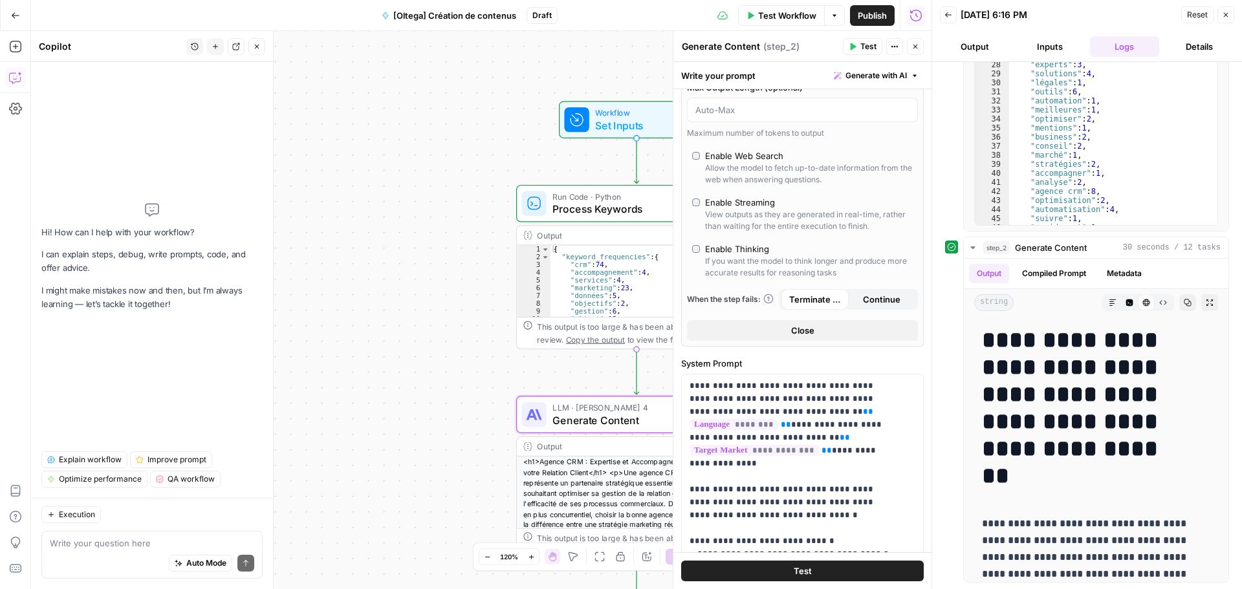
click at [155, 511] on textarea at bounding box center [152, 543] width 204 height 13
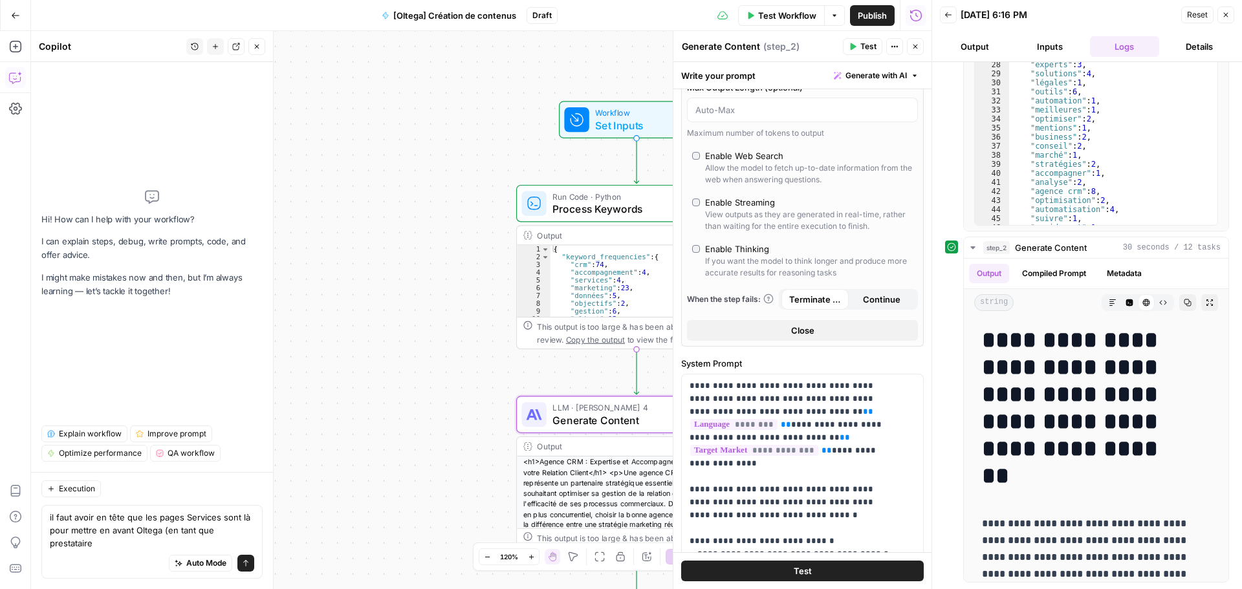
type textarea "il faut avoir en tête que les pages Services sont là pour mettre en avant Olteg…"
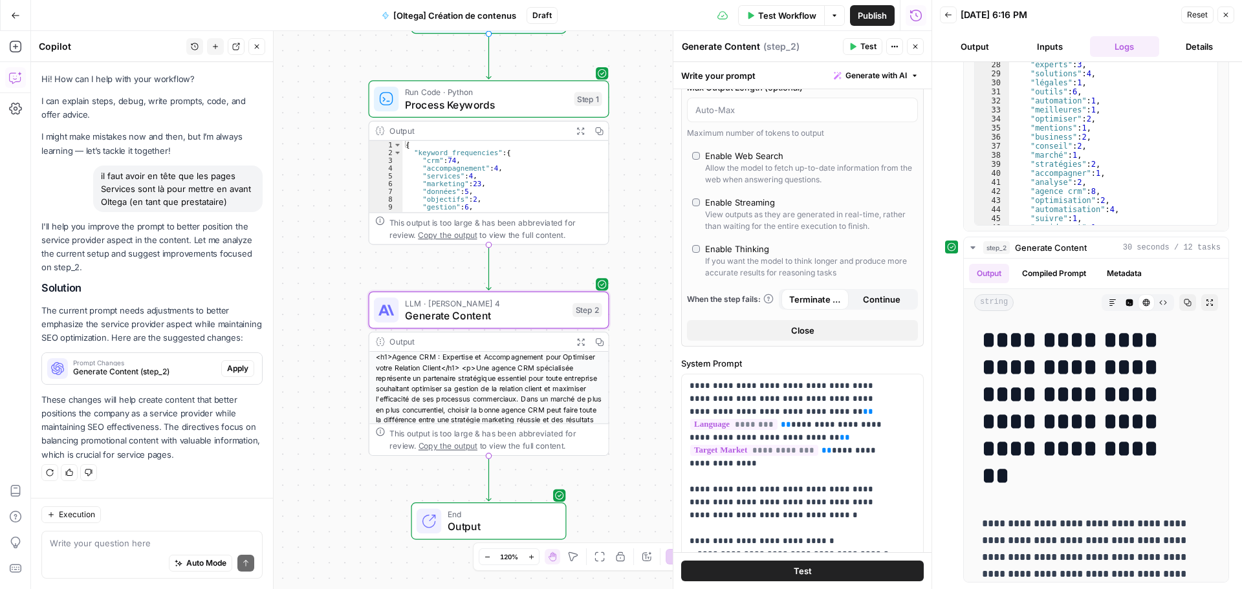
click at [231, 372] on span "Apply" at bounding box center [237, 369] width 21 height 12
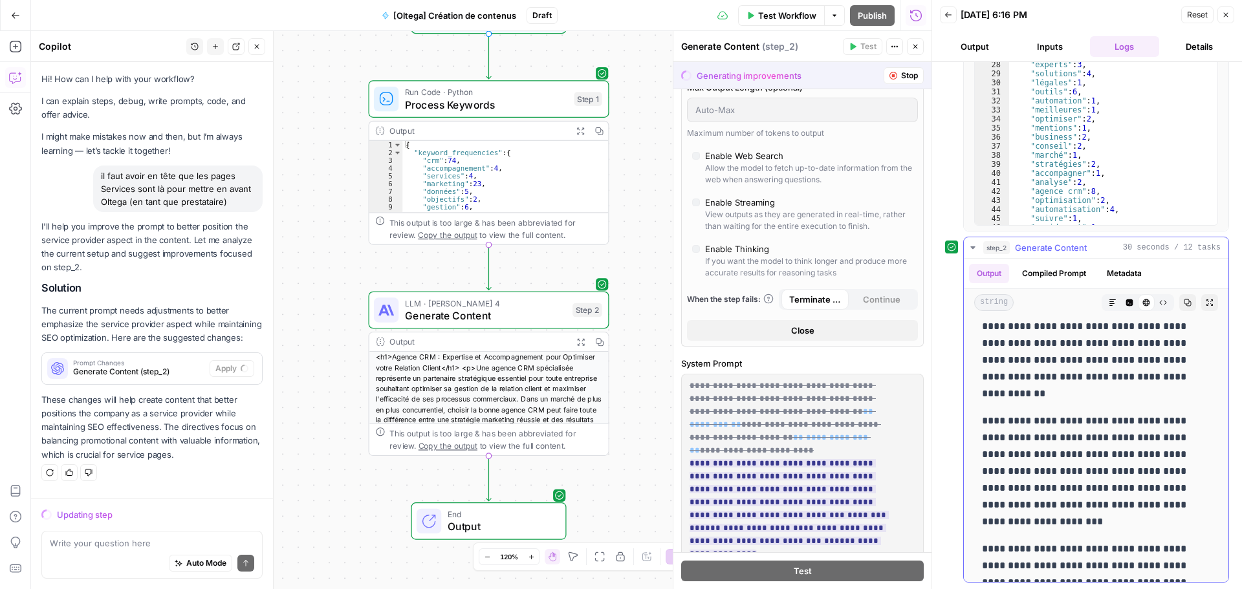
scroll to position [3145, 0]
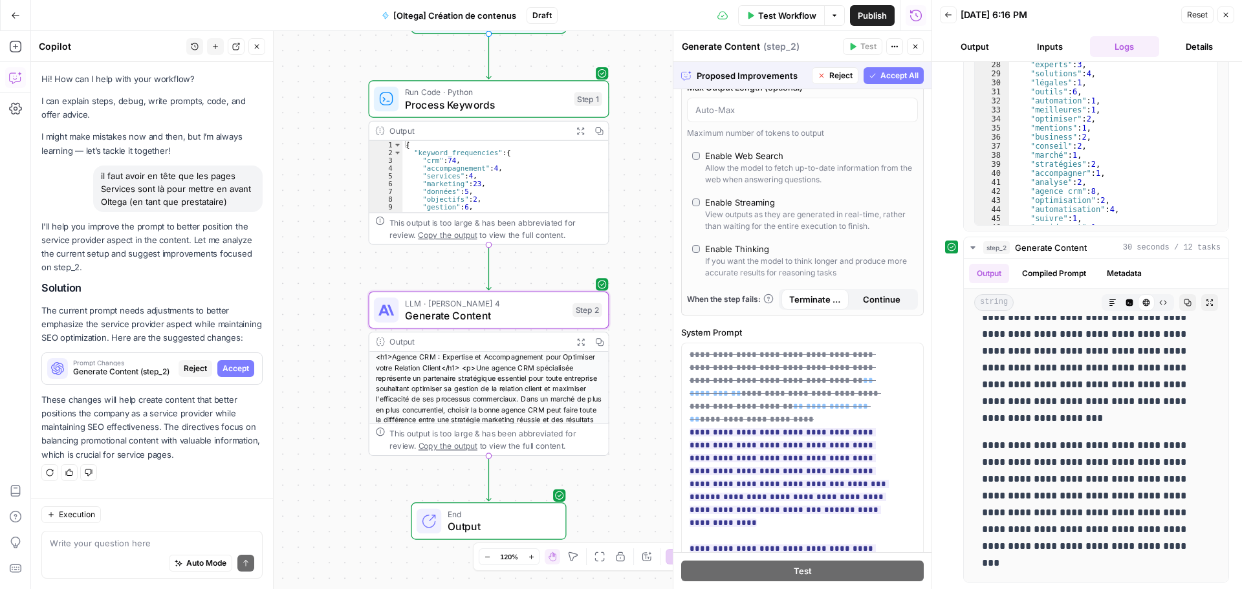
click at [243, 373] on span "Accept" at bounding box center [236, 369] width 27 height 12
type input "***"
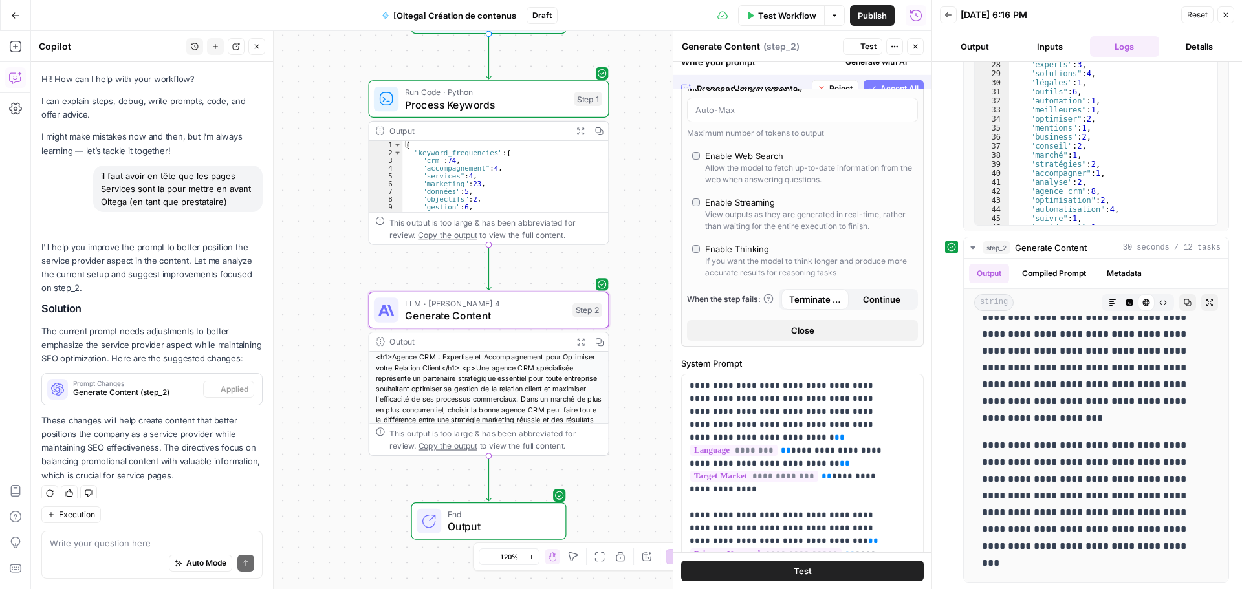
scroll to position [0, 0]
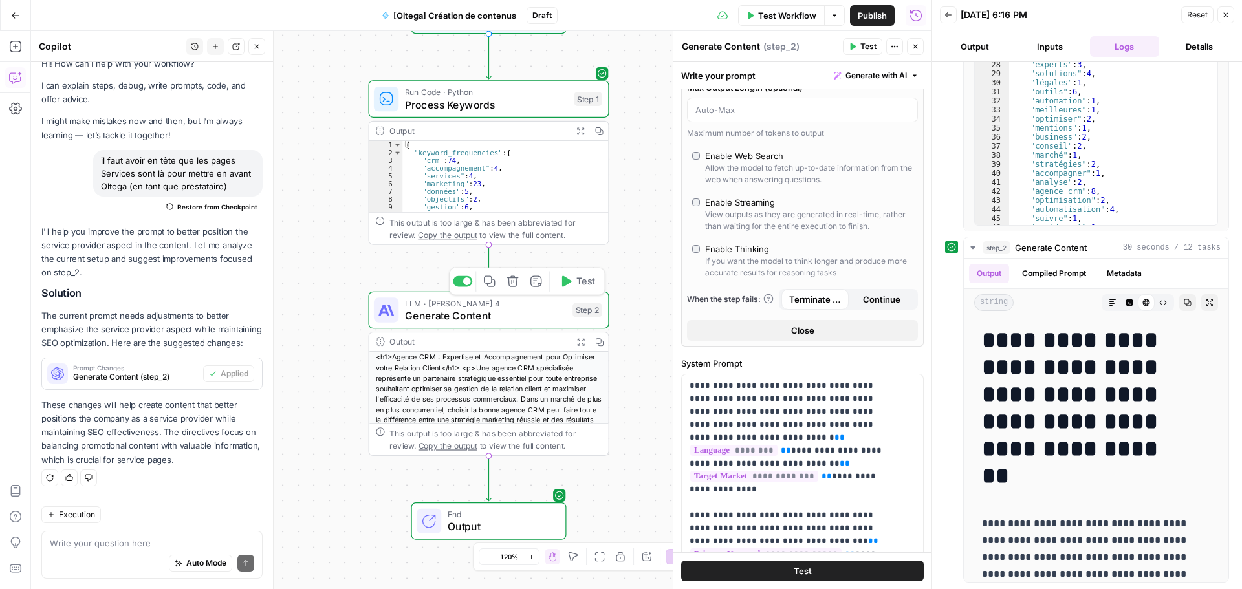
click at [580, 285] on span "Test" at bounding box center [586, 281] width 19 height 14
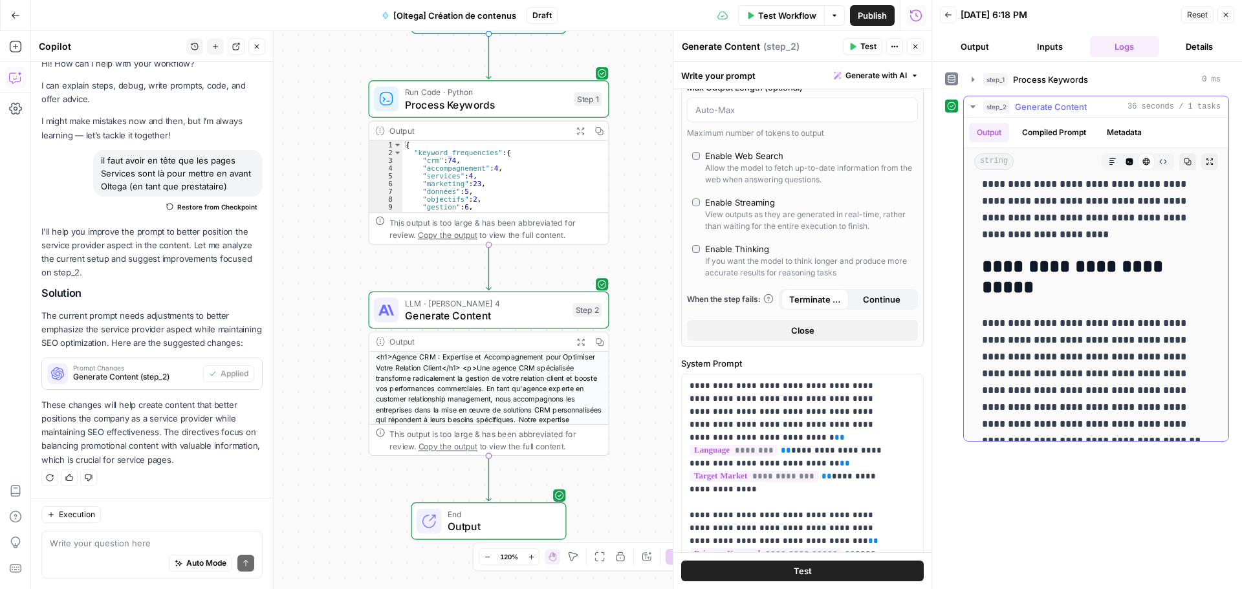
scroll to position [2959, 0]
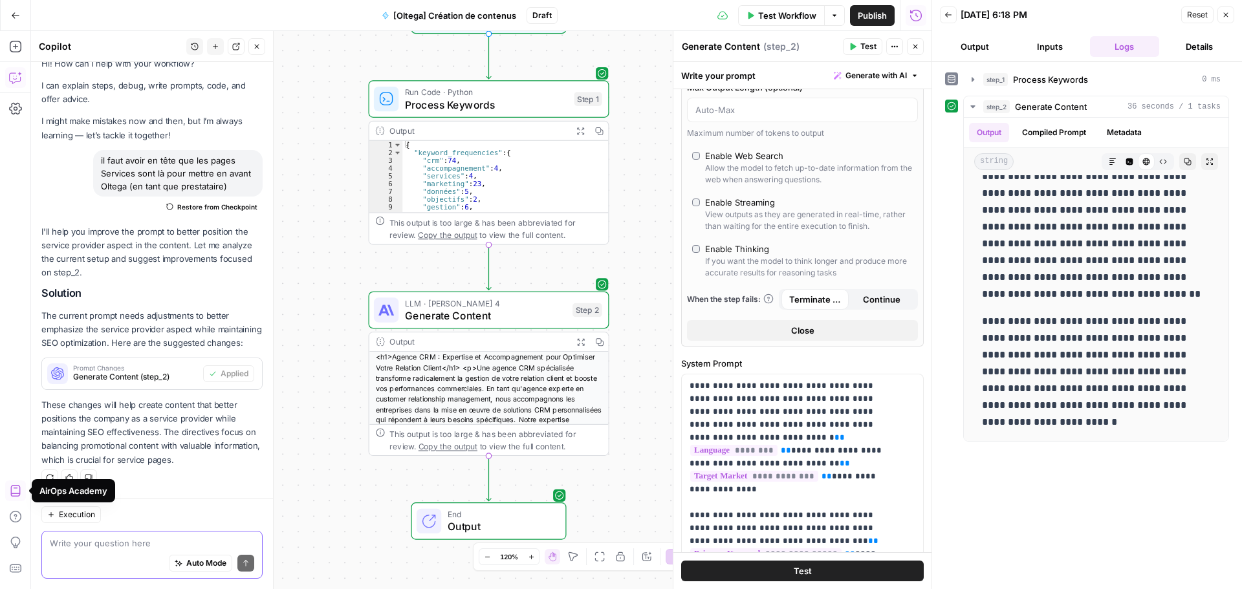
click at [94, 511] on textarea at bounding box center [152, 543] width 204 height 13
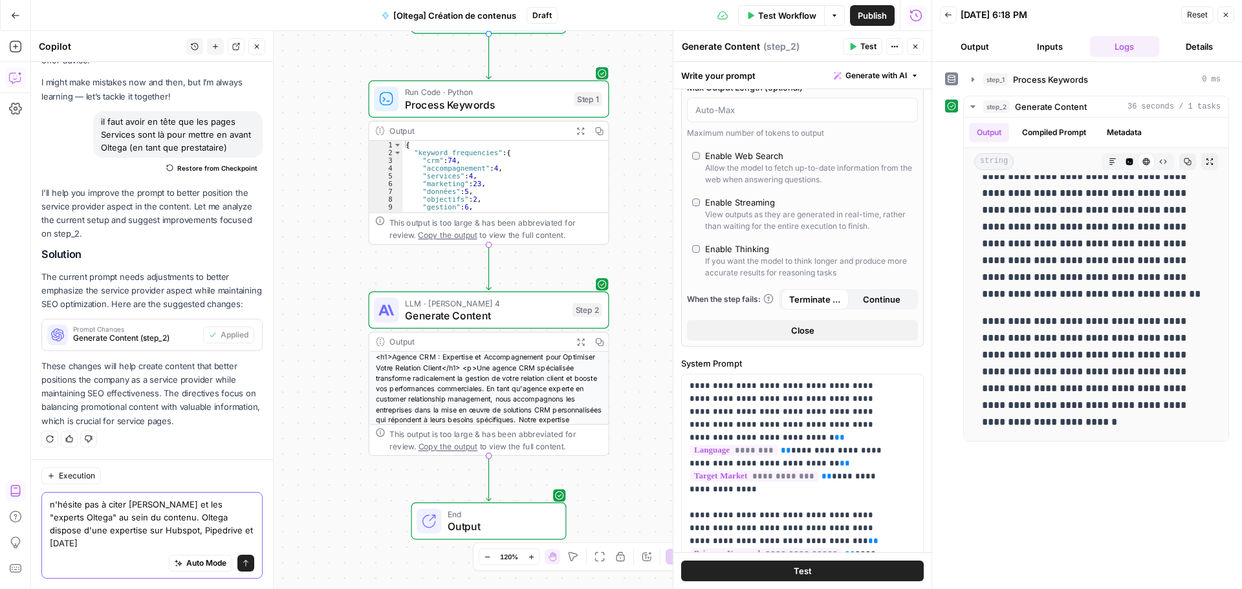
scroll to position [81, 0]
type textarea "n'hésite pas à citer [PERSON_NAME] et les "experts Oltega" au sein du contenu. …"
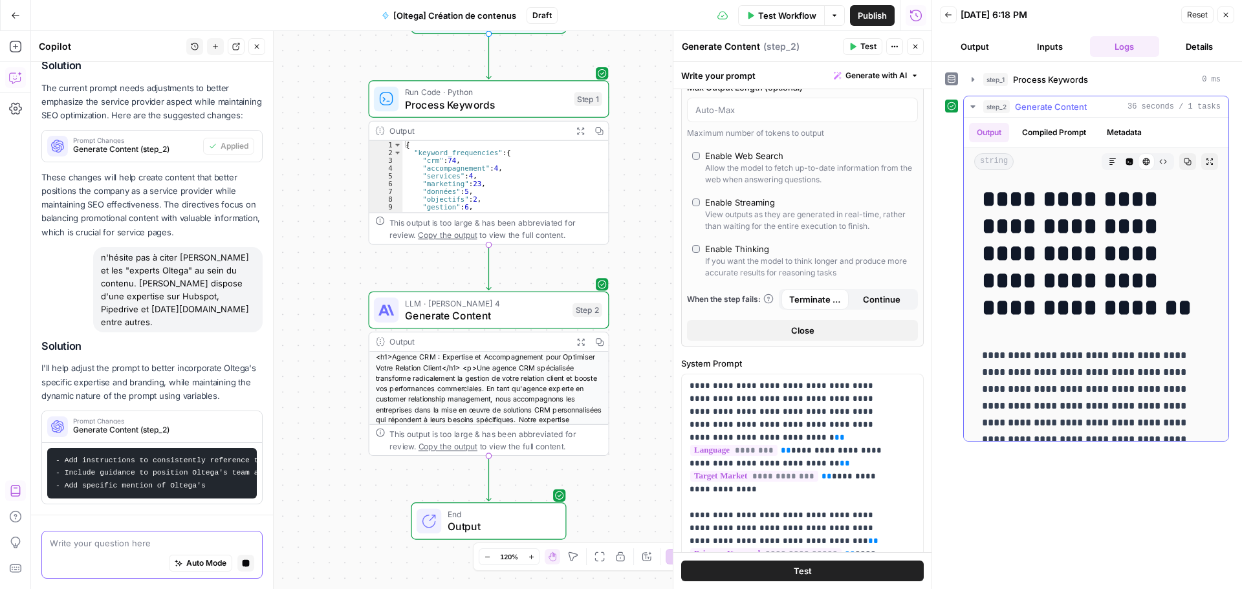
scroll to position [453, 0]
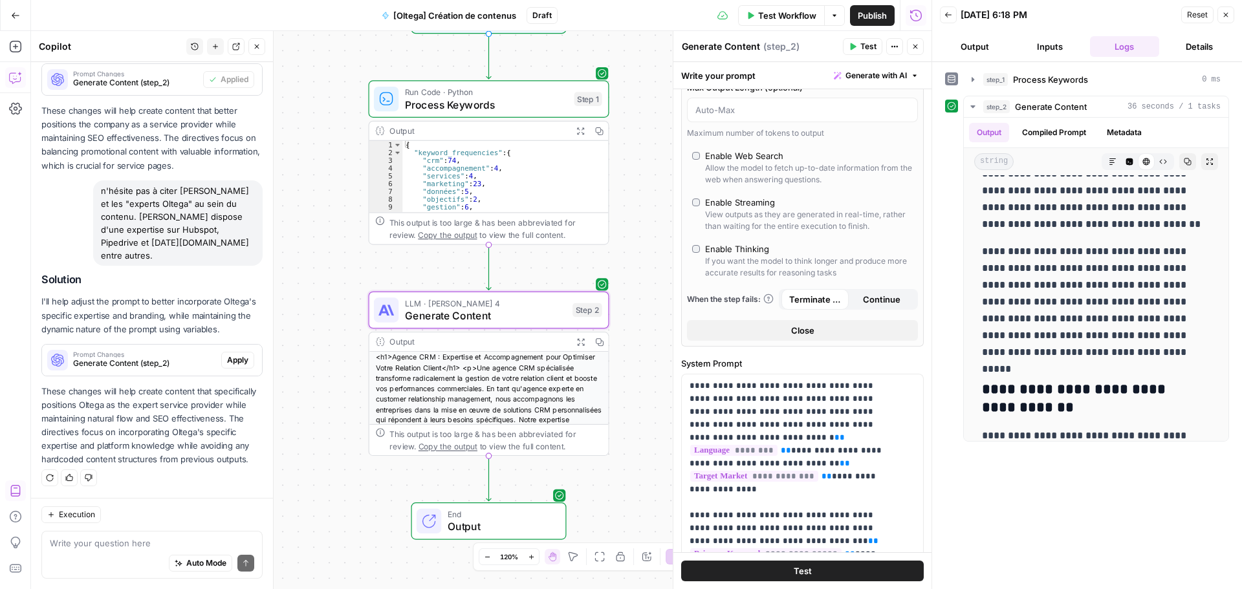
click at [221, 353] on button "Apply" at bounding box center [237, 360] width 33 height 17
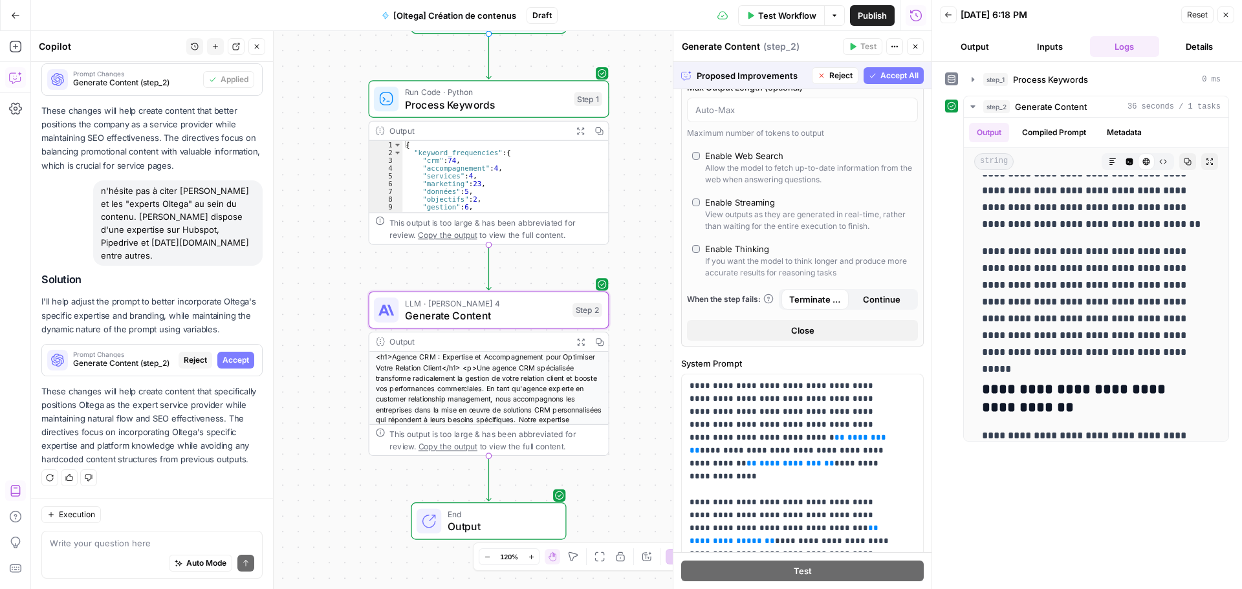
click at [223, 355] on span "Accept" at bounding box center [236, 361] width 27 height 12
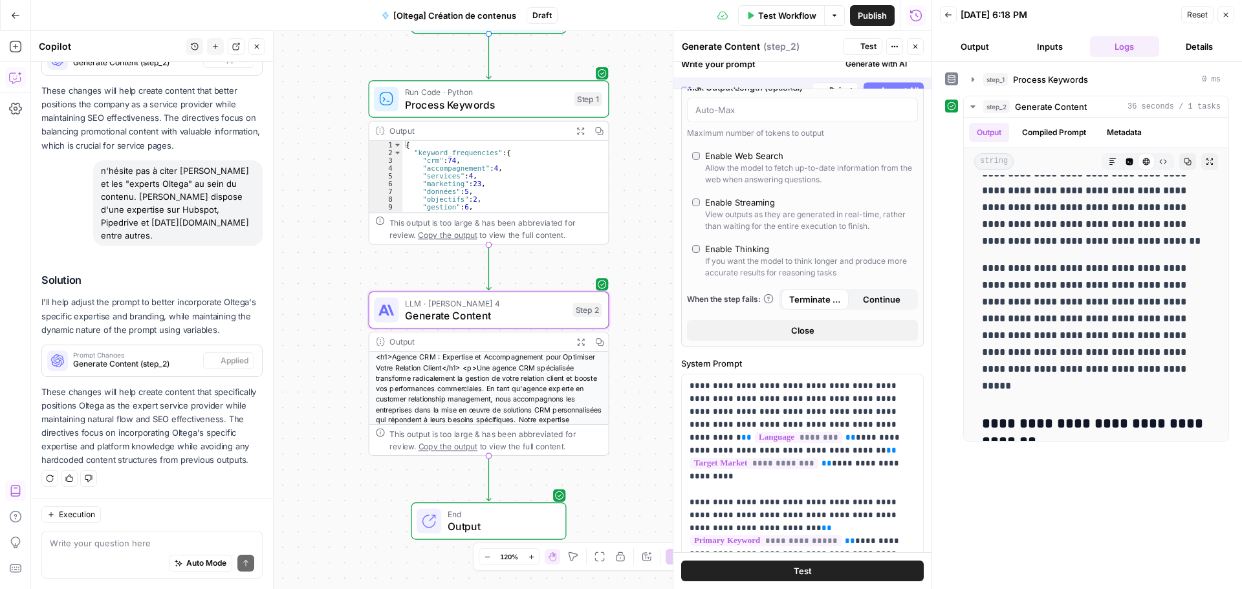
scroll to position [0, 0]
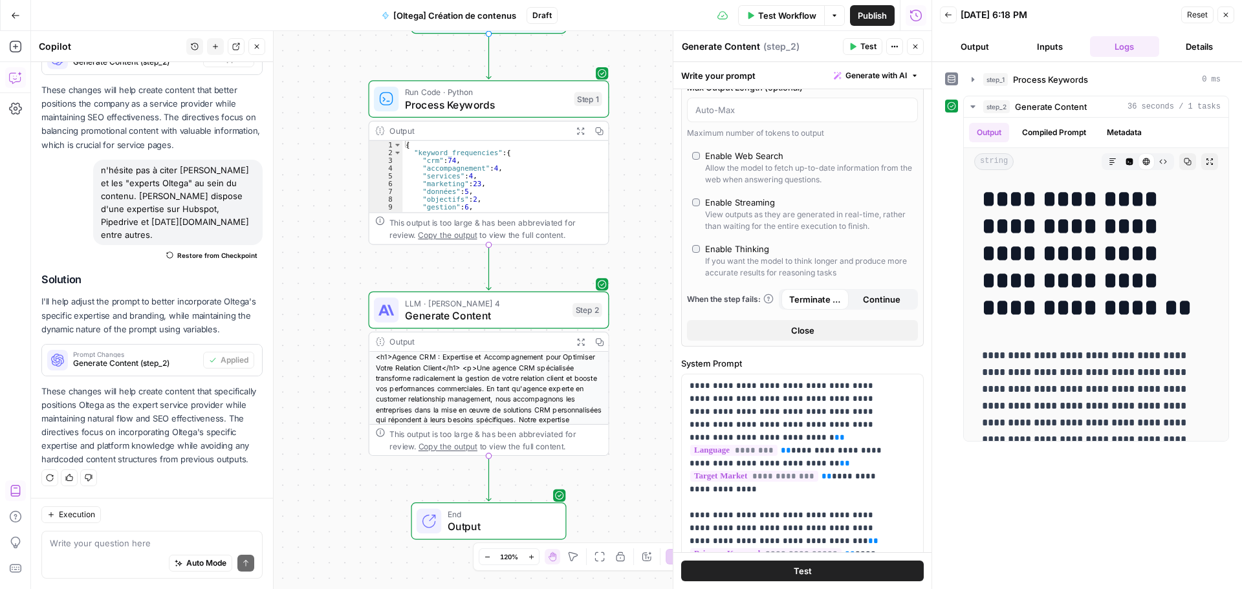
click at [153, 511] on div "Write your question here Auto Mode Send" at bounding box center [151, 555] width 221 height 48
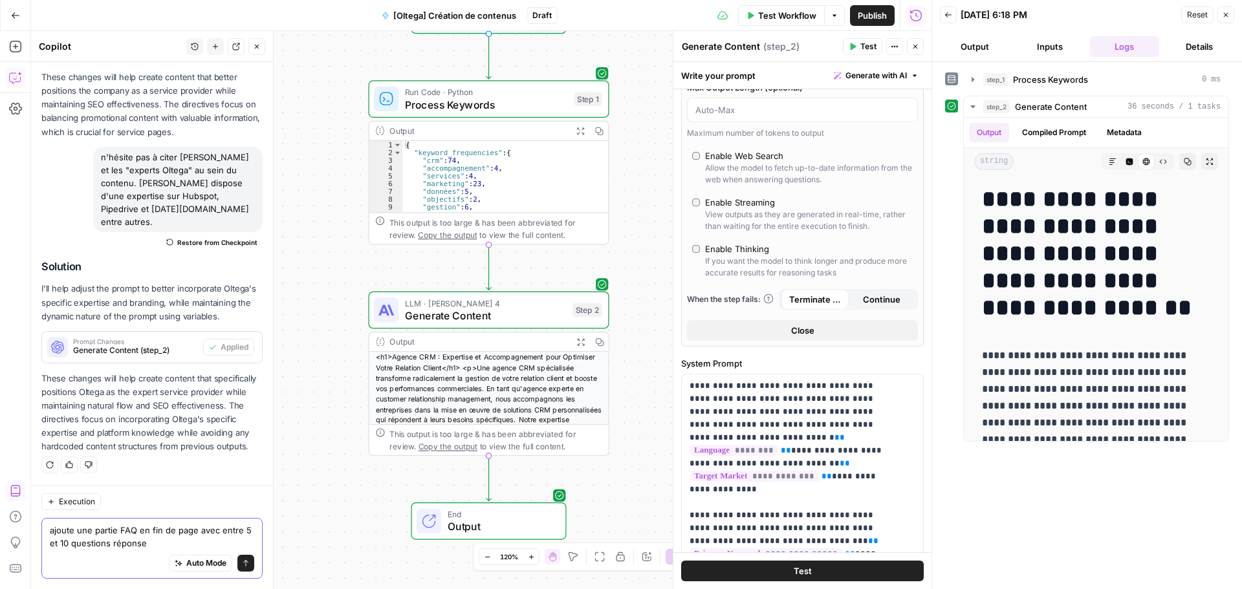
type textarea "ajoute une partie FAQ en fin de page avec entre 5 et 10 questions réponses"
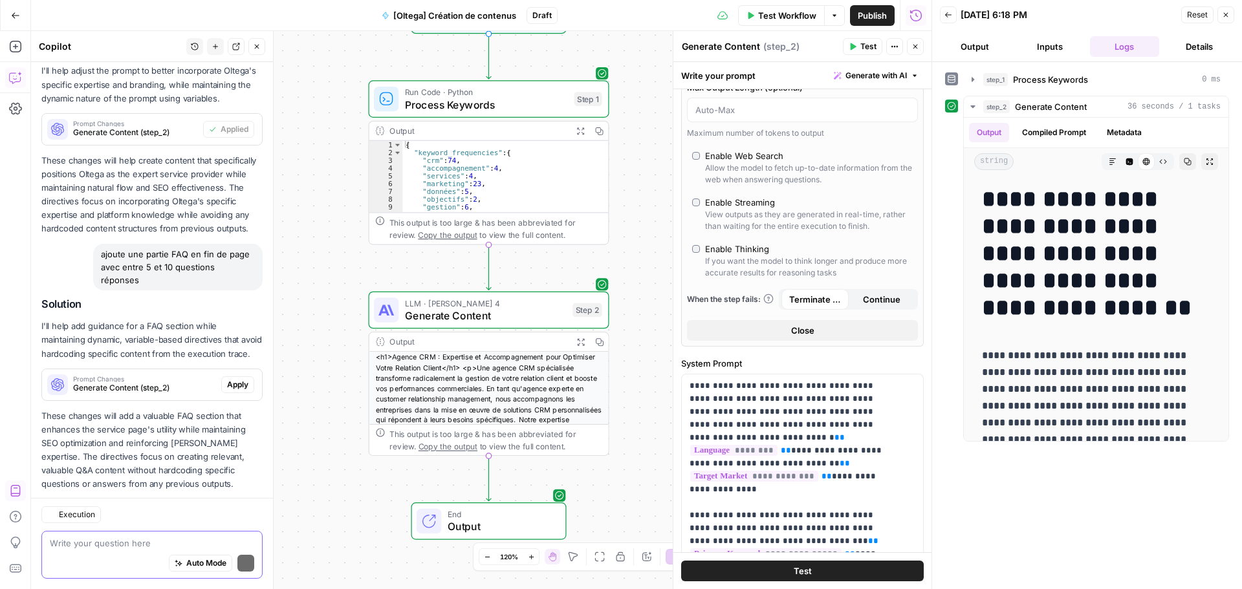
scroll to position [641, 0]
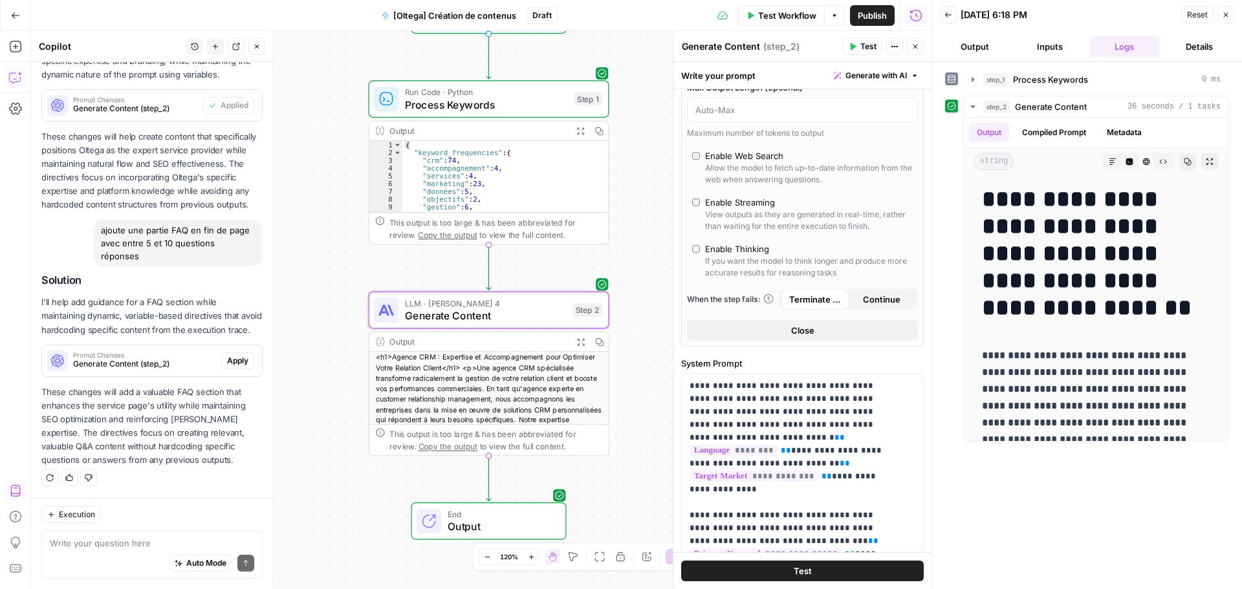
click at [230, 364] on span "Apply" at bounding box center [237, 361] width 21 height 12
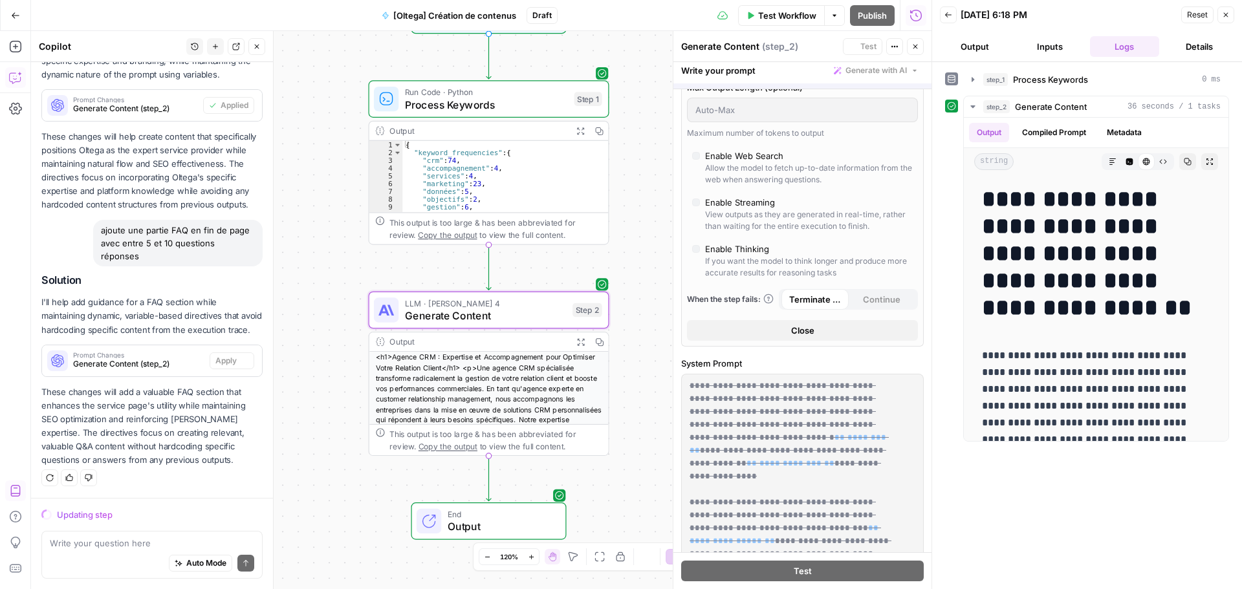
scroll to position [599, 0]
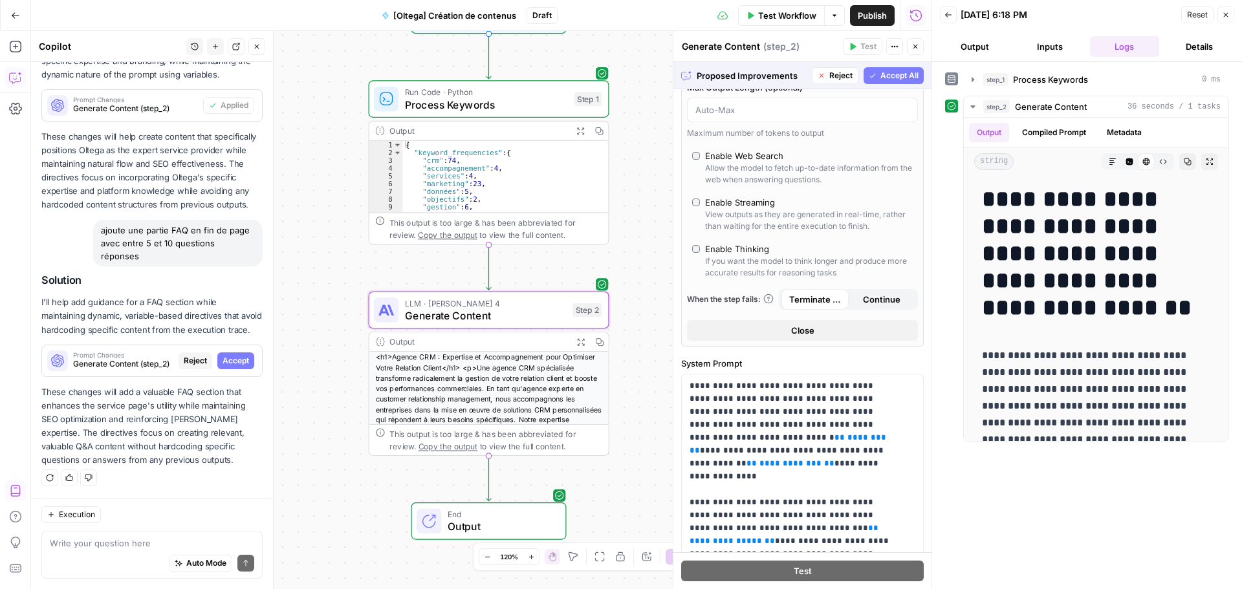
click at [223, 357] on span "Accept" at bounding box center [236, 361] width 27 height 12
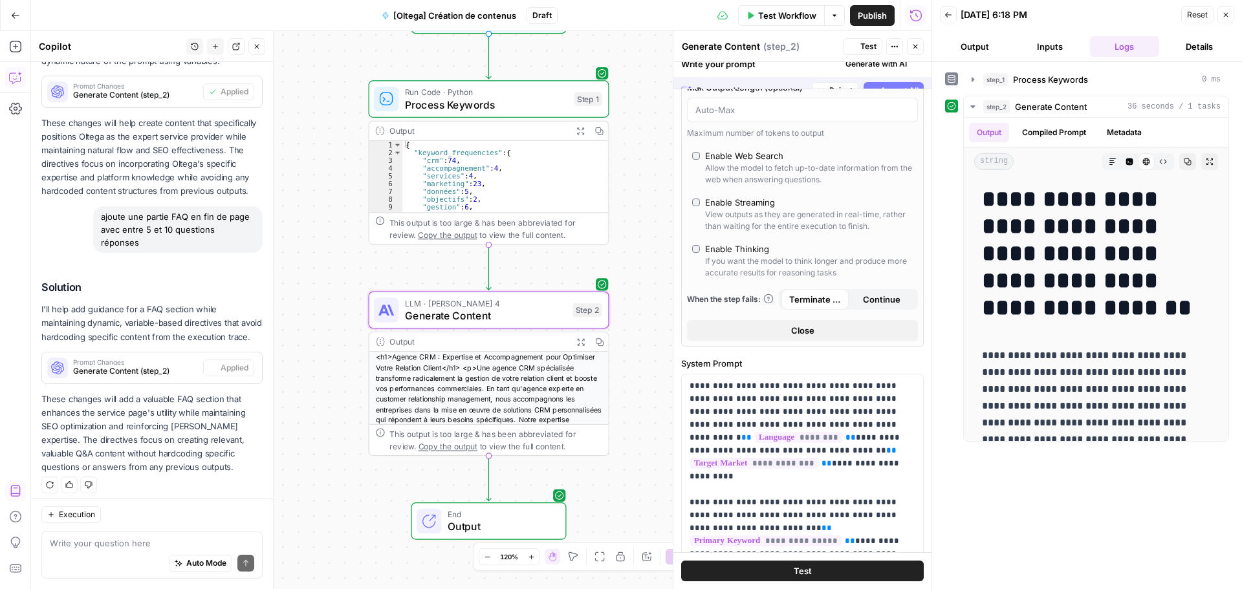
scroll to position [661, 0]
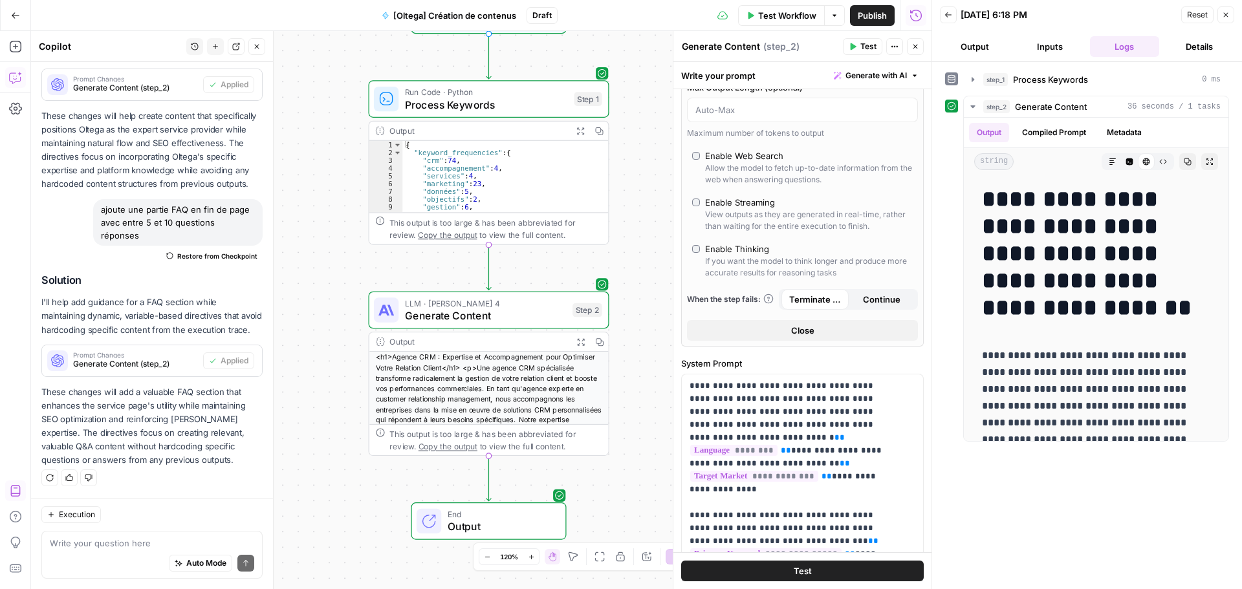
click at [976, 47] on button "Output" at bounding box center [975, 46] width 70 height 21
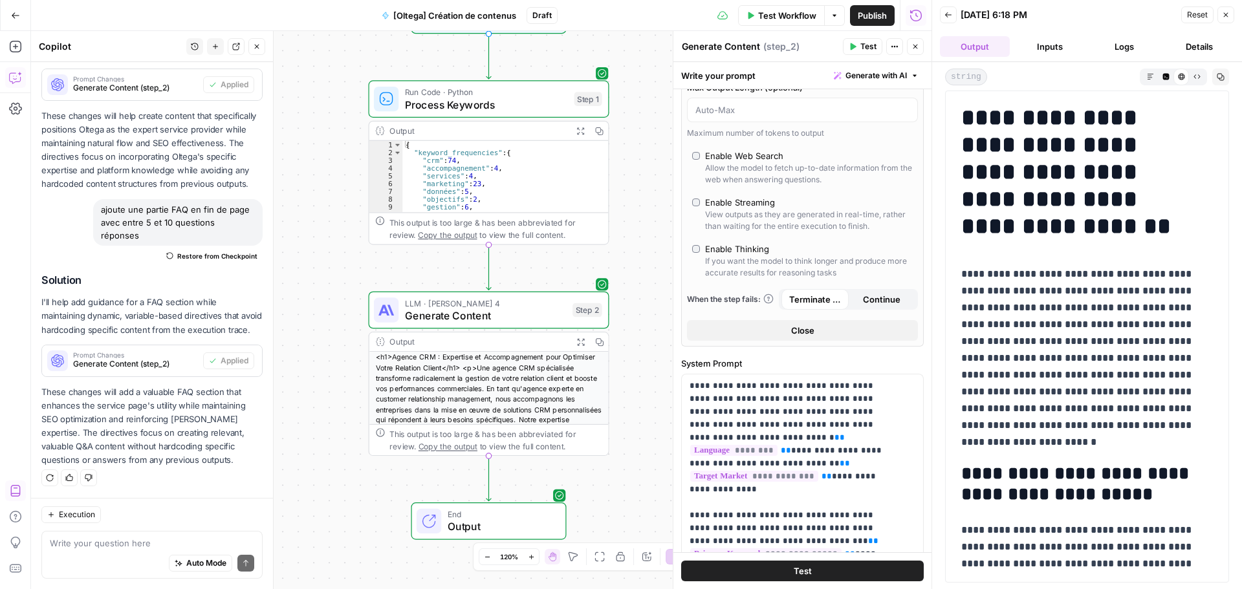
click at [794, 10] on span "Test Workflow" at bounding box center [787, 15] width 58 height 13
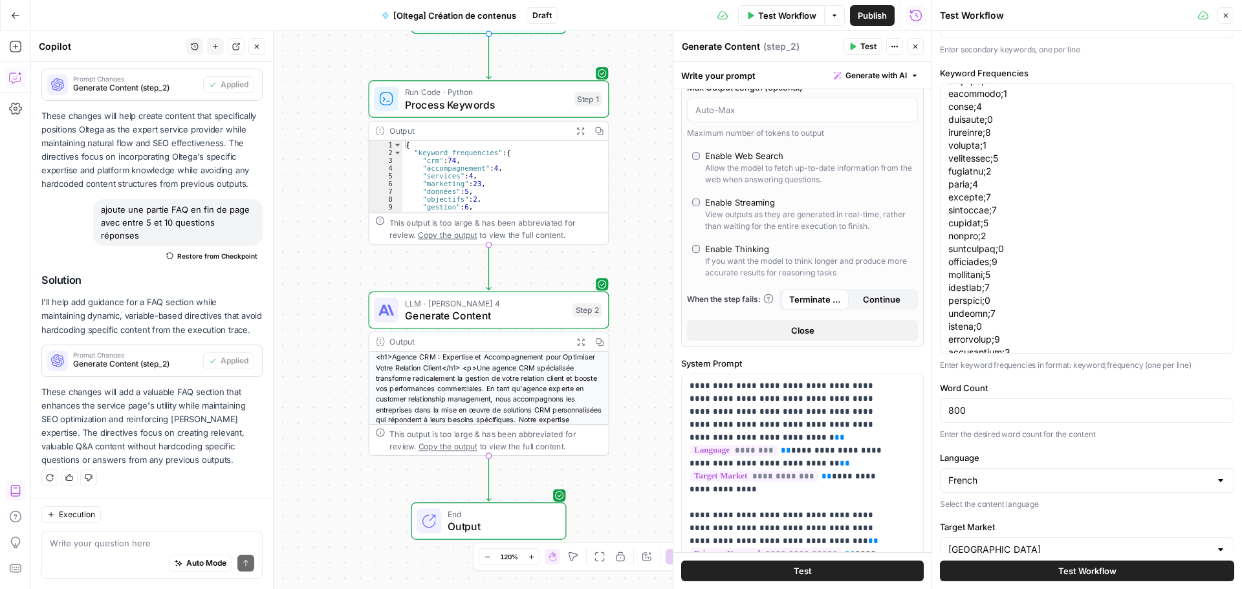
scroll to position [324, 0]
drag, startPoint x: 966, startPoint y: 412, endPoint x: 922, endPoint y: 412, distance: 44.0
click at [922, 412] on body "Haskn New Home Insights Opportunities Your Data Browse Recent Grids Allianz Lex…" at bounding box center [621, 294] width 1242 height 589
type input "8"
type input "1500"
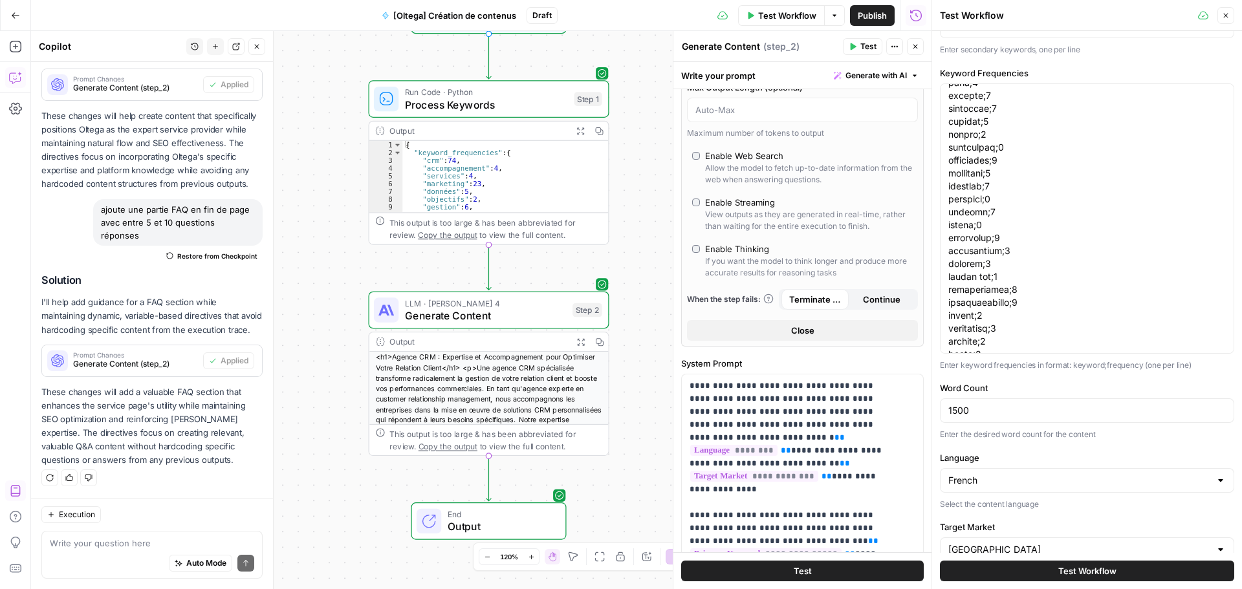
click at [993, 511] on button "Test Workflow" at bounding box center [1087, 571] width 294 height 21
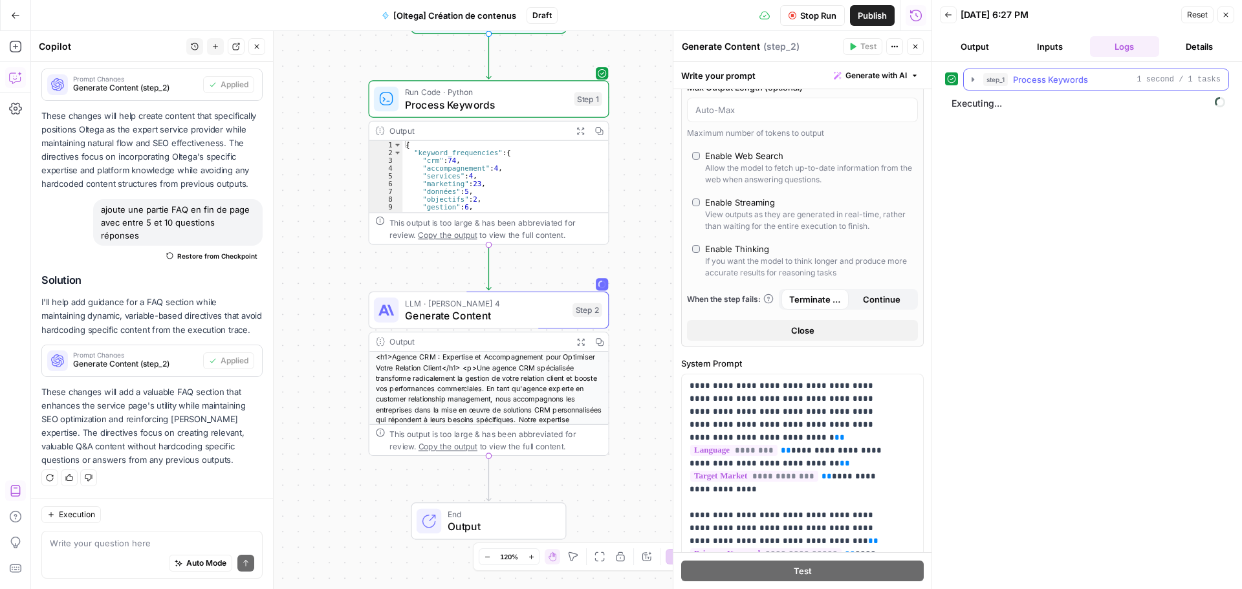
click at [969, 77] on icon "button" at bounding box center [973, 79] width 10 height 10
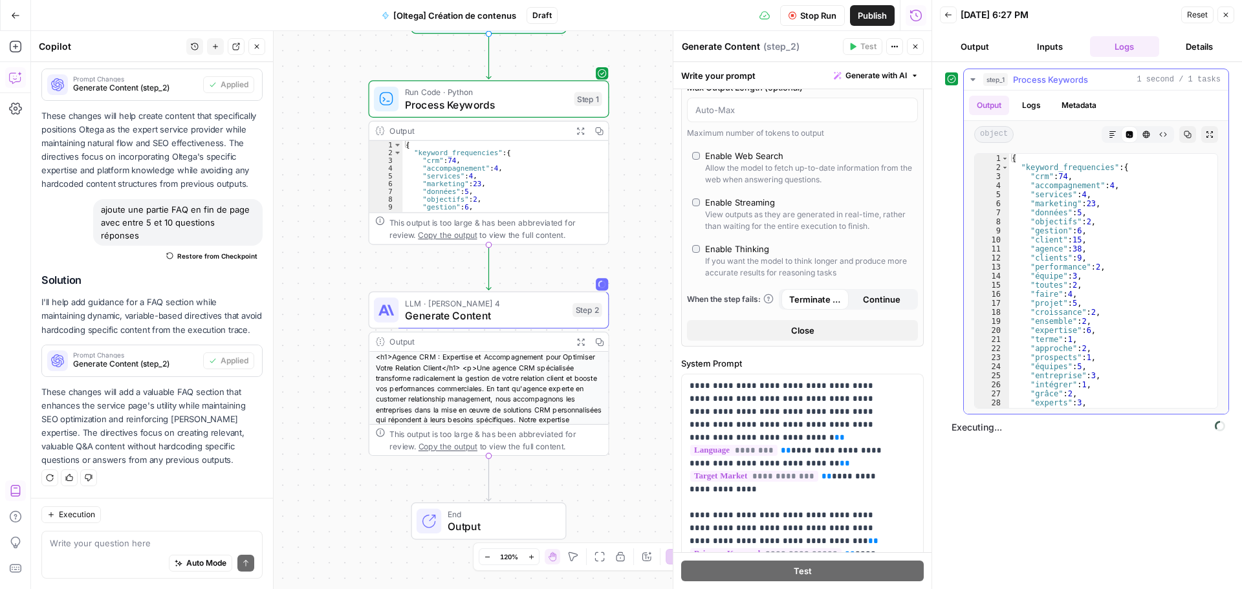
click at [969, 77] on icon "button" at bounding box center [973, 79] width 10 height 10
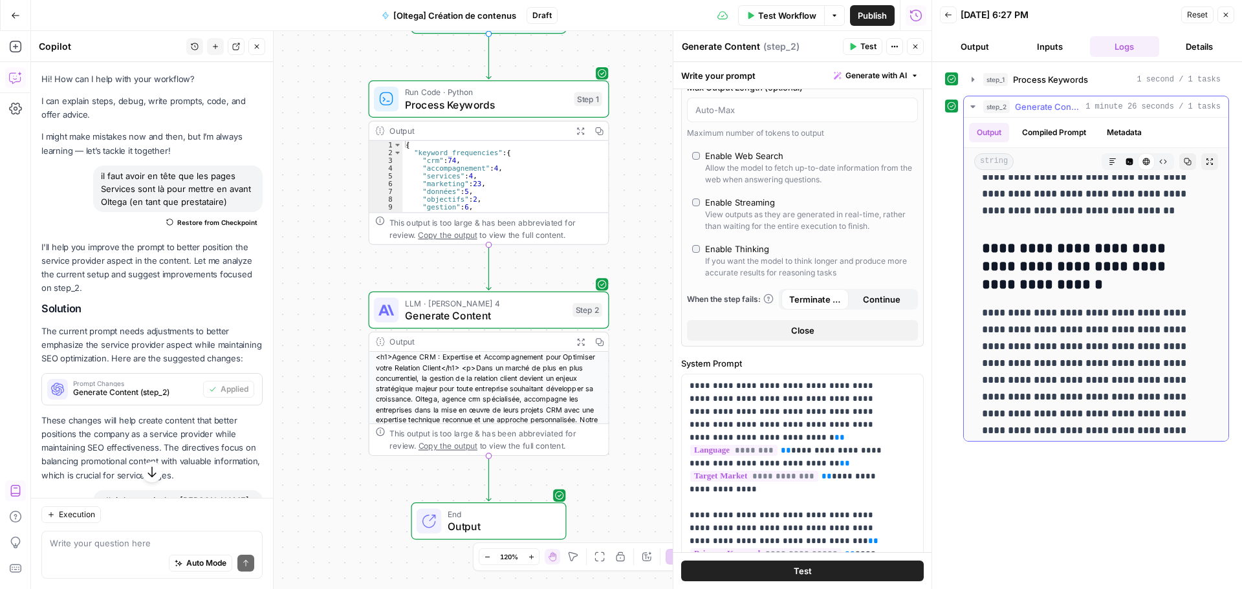
scroll to position [9159, 0]
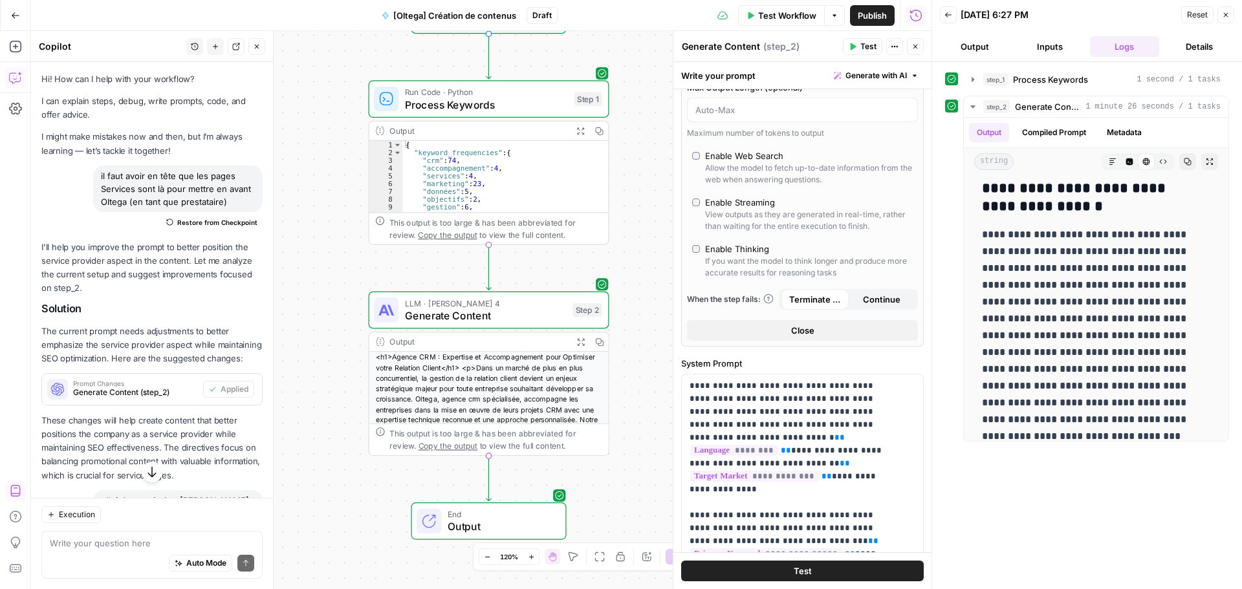
click at [868, 18] on span "Publish" at bounding box center [872, 15] width 29 height 13
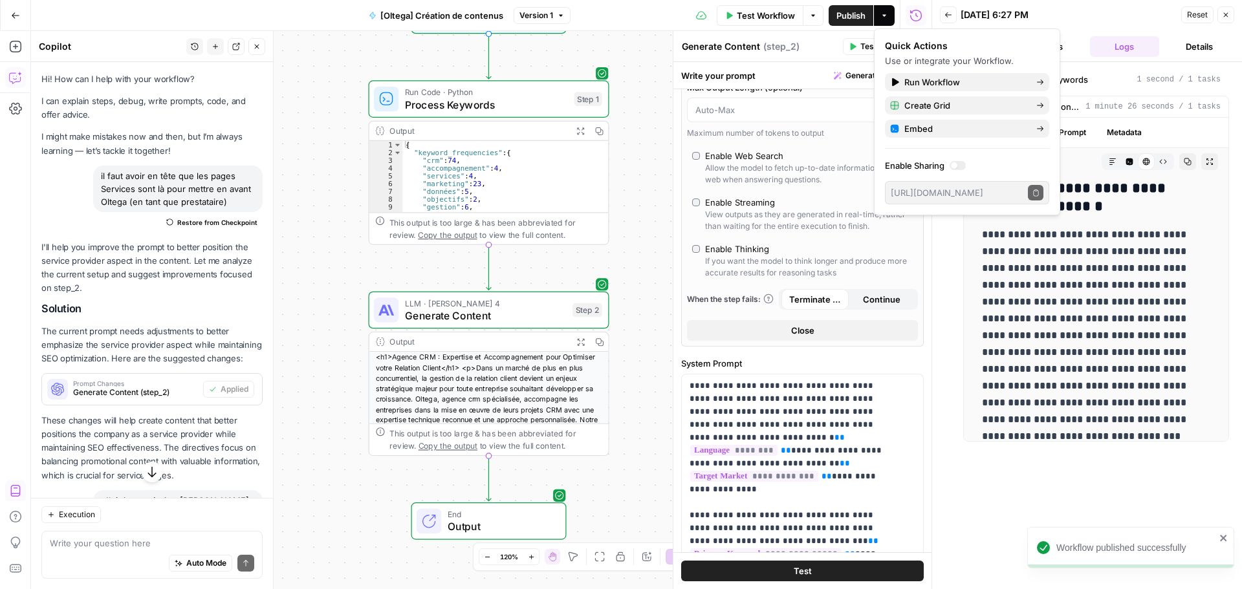
click at [993, 496] on div "**********" at bounding box center [1087, 326] width 284 height 514
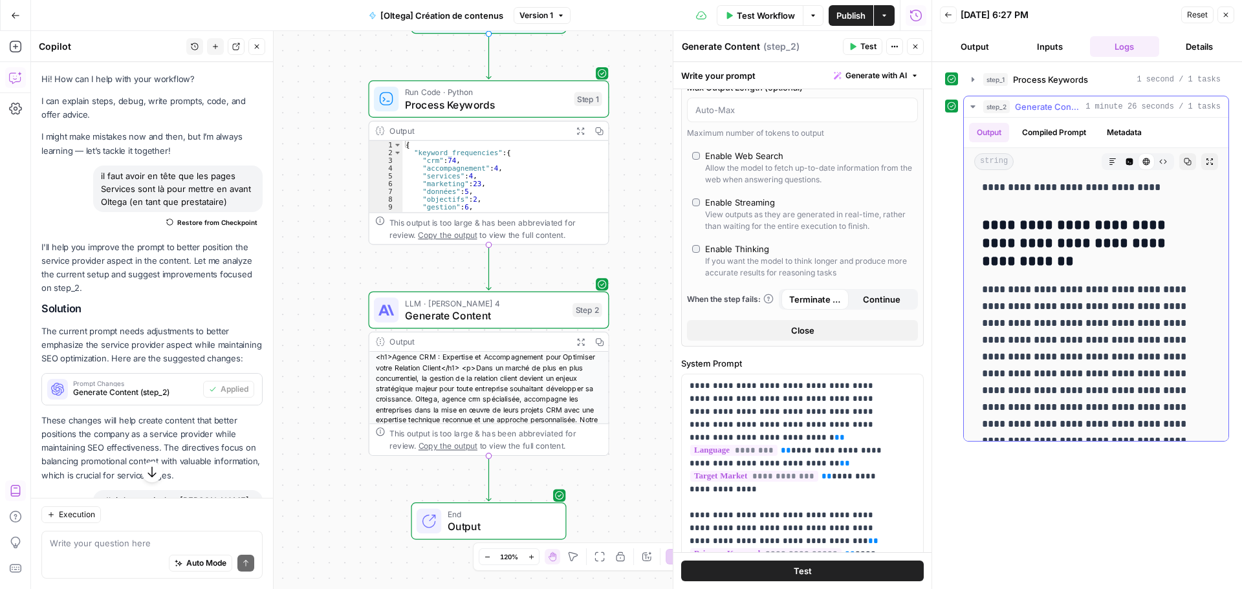
scroll to position [8189, 0]
